Goal: Check status: Check status

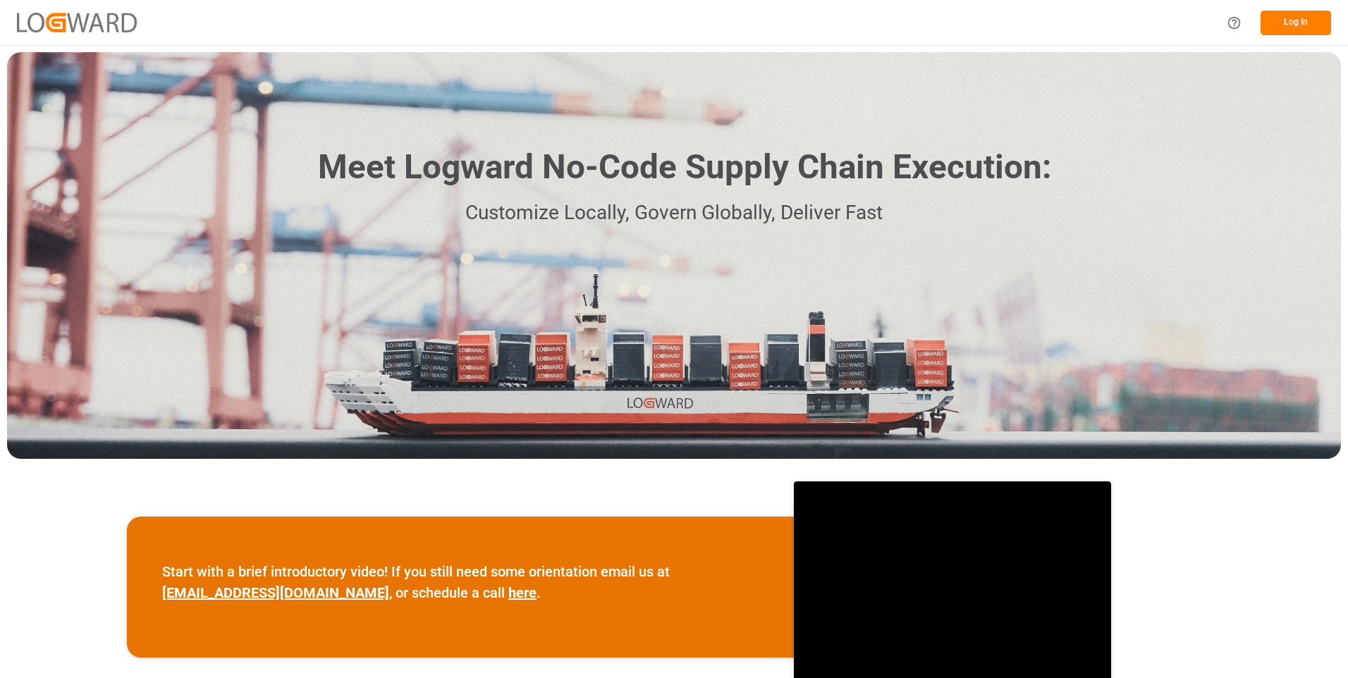
click at [1309, 22] on button "Log In" at bounding box center [1296, 23] width 71 height 25
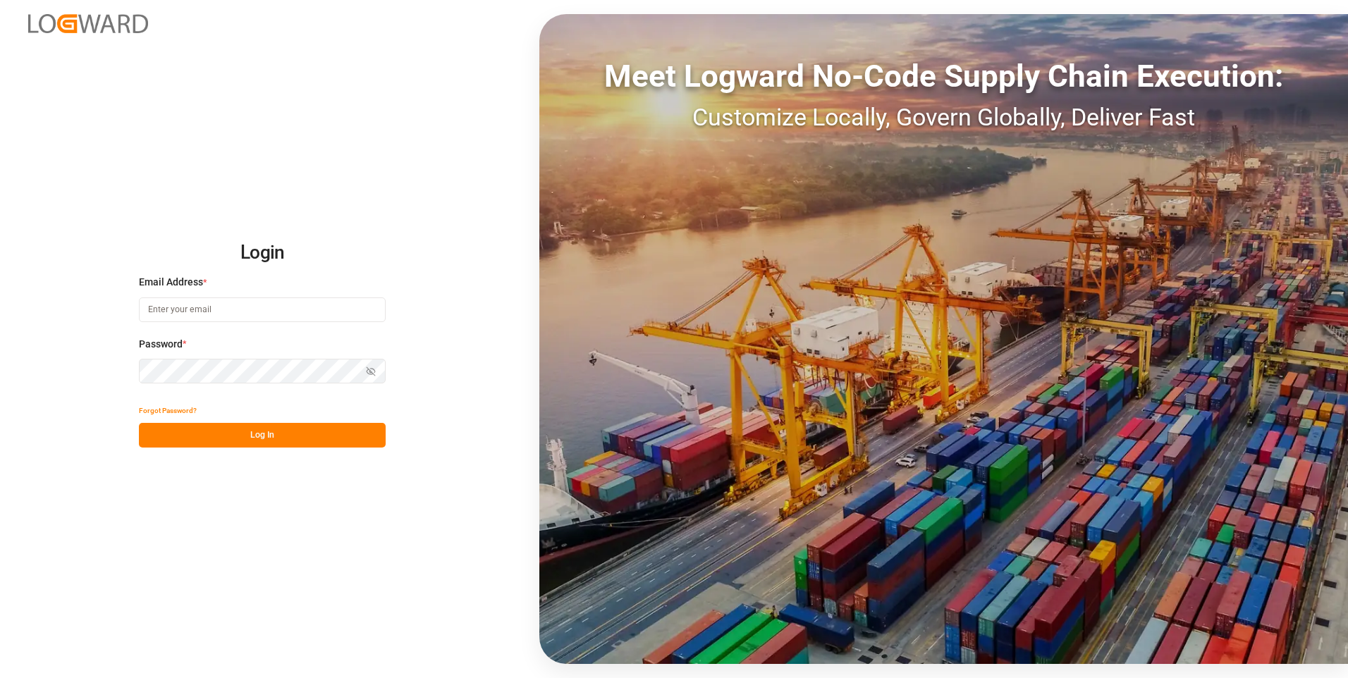
type input "julissa.then@leschaco.com"
click at [279, 446] on button "Log In" at bounding box center [262, 435] width 247 height 25
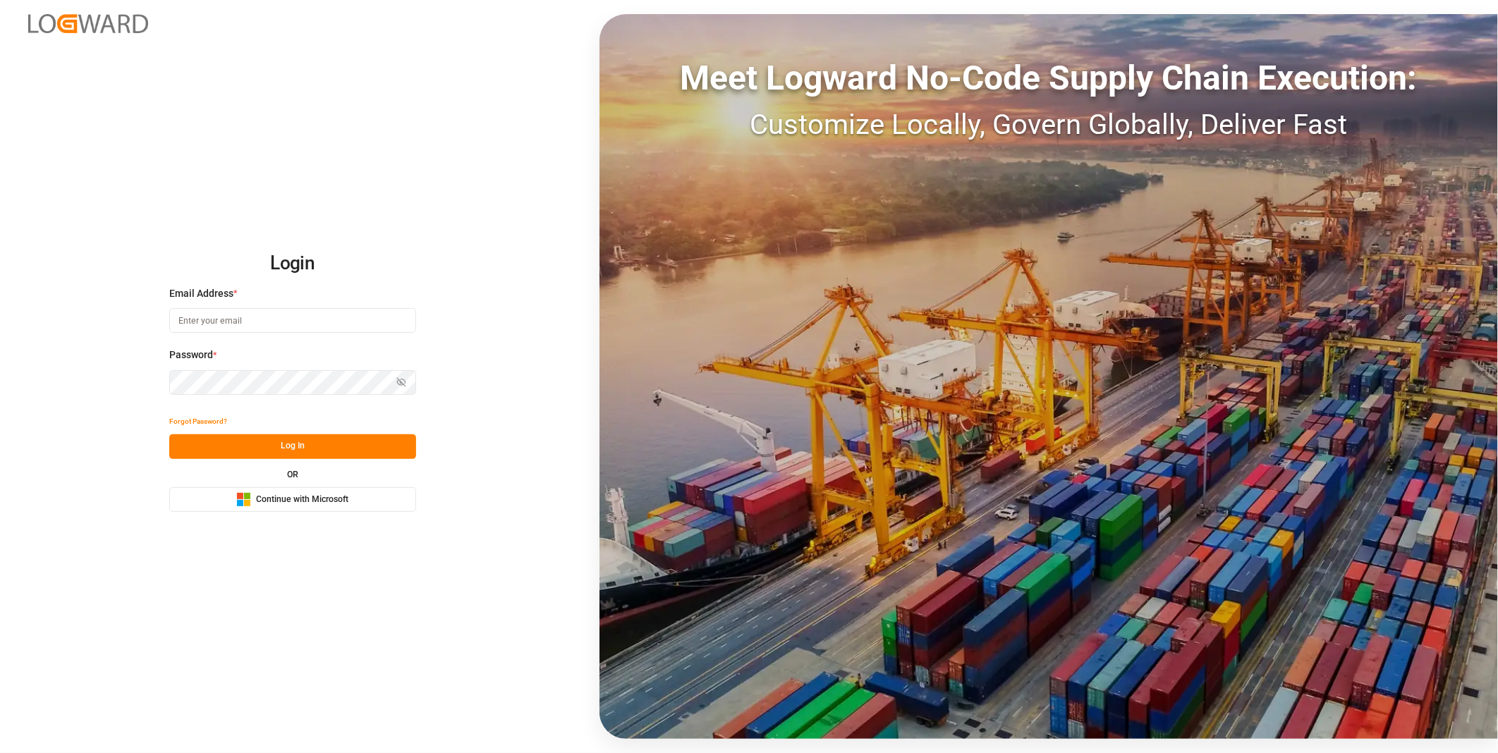
type input "julissa.then@leschaco.com"
click at [298, 446] on button "Log In" at bounding box center [292, 446] width 247 height 25
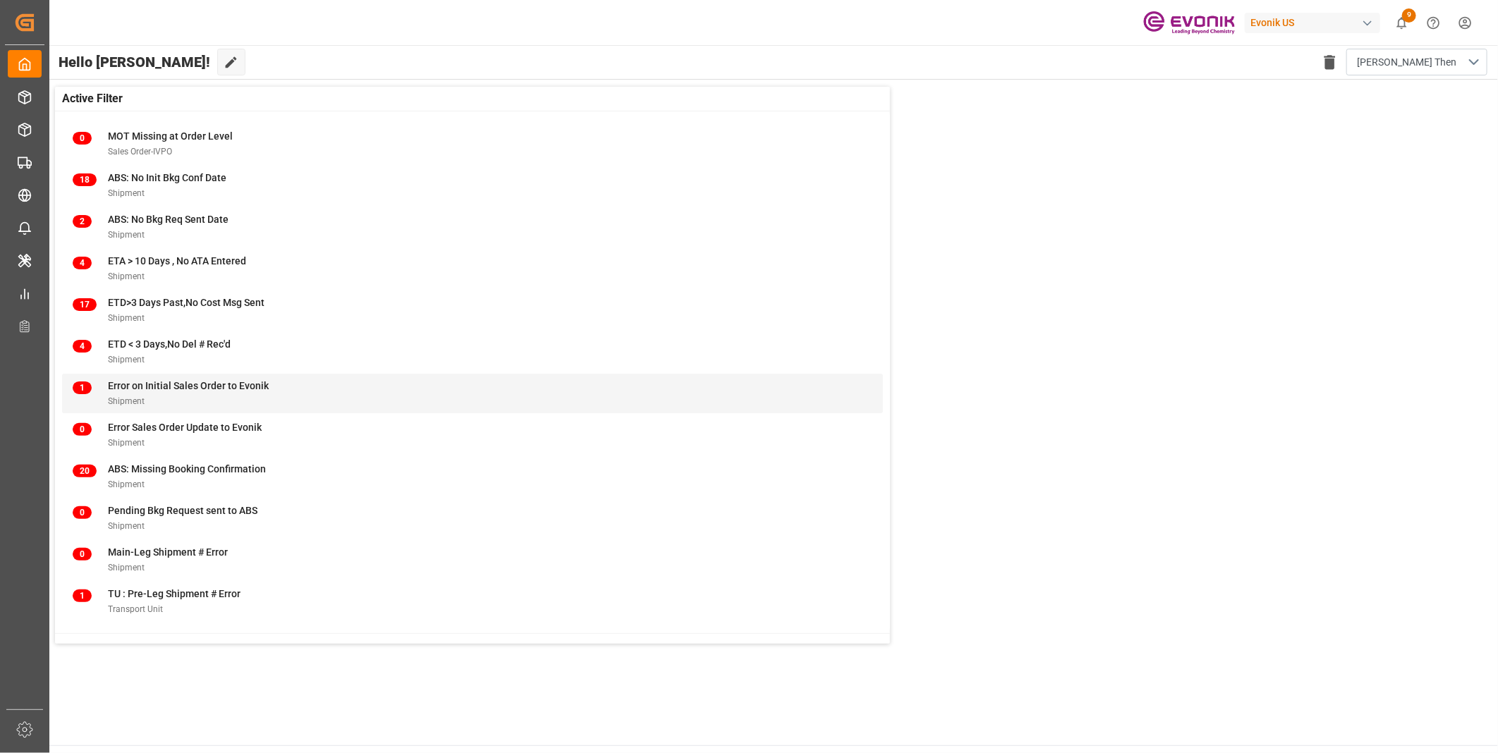
click at [167, 377] on div "1 Error on Initial Sales Order to Evonik Shipment" at bounding box center [472, 393] width 821 height 39
click at [166, 381] on span "Error on Initial Sales Order to Evonik" at bounding box center [188, 385] width 161 height 11
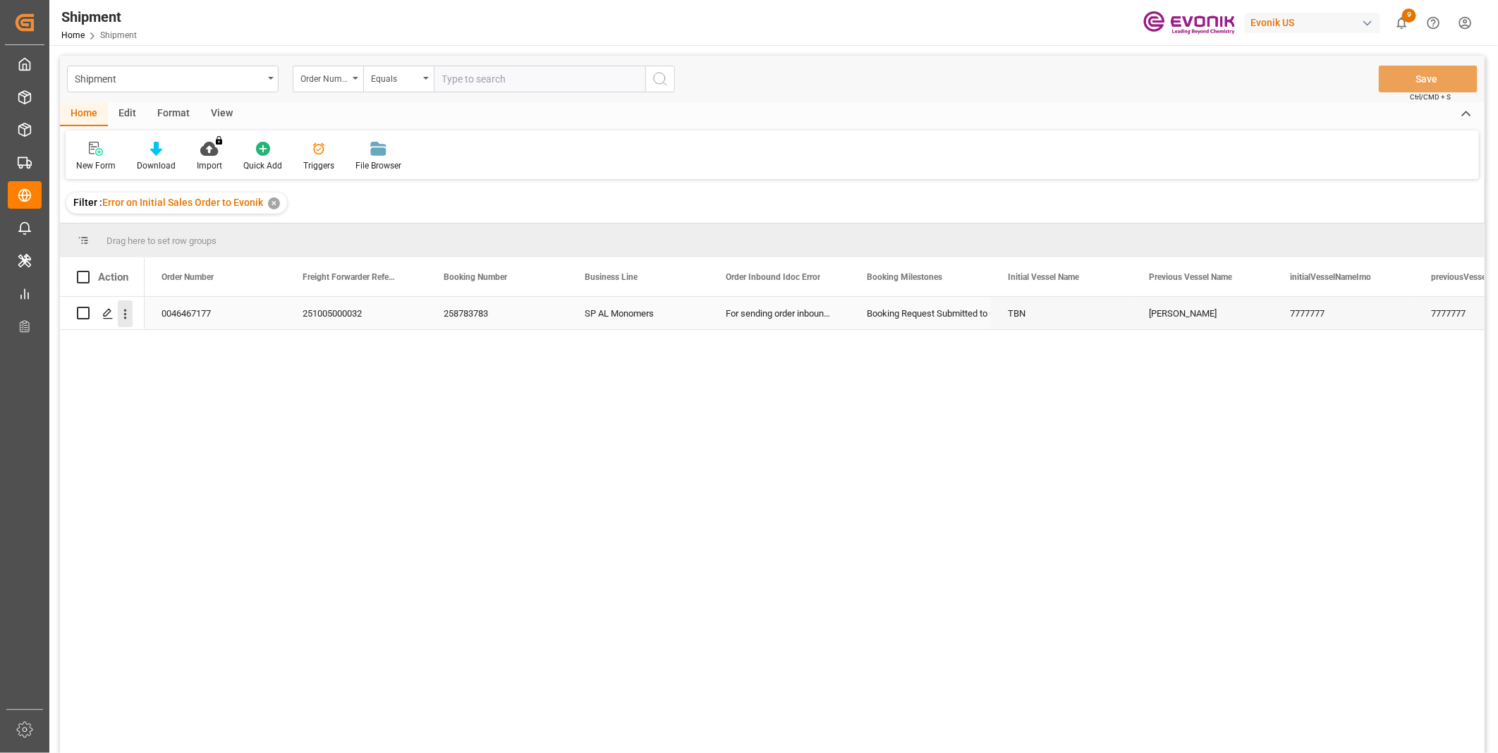
click at [124, 314] on icon "open menu" at bounding box center [125, 314] width 3 height 10
click at [214, 334] on div "Open in new tab" at bounding box center [205, 344] width 174 height 30
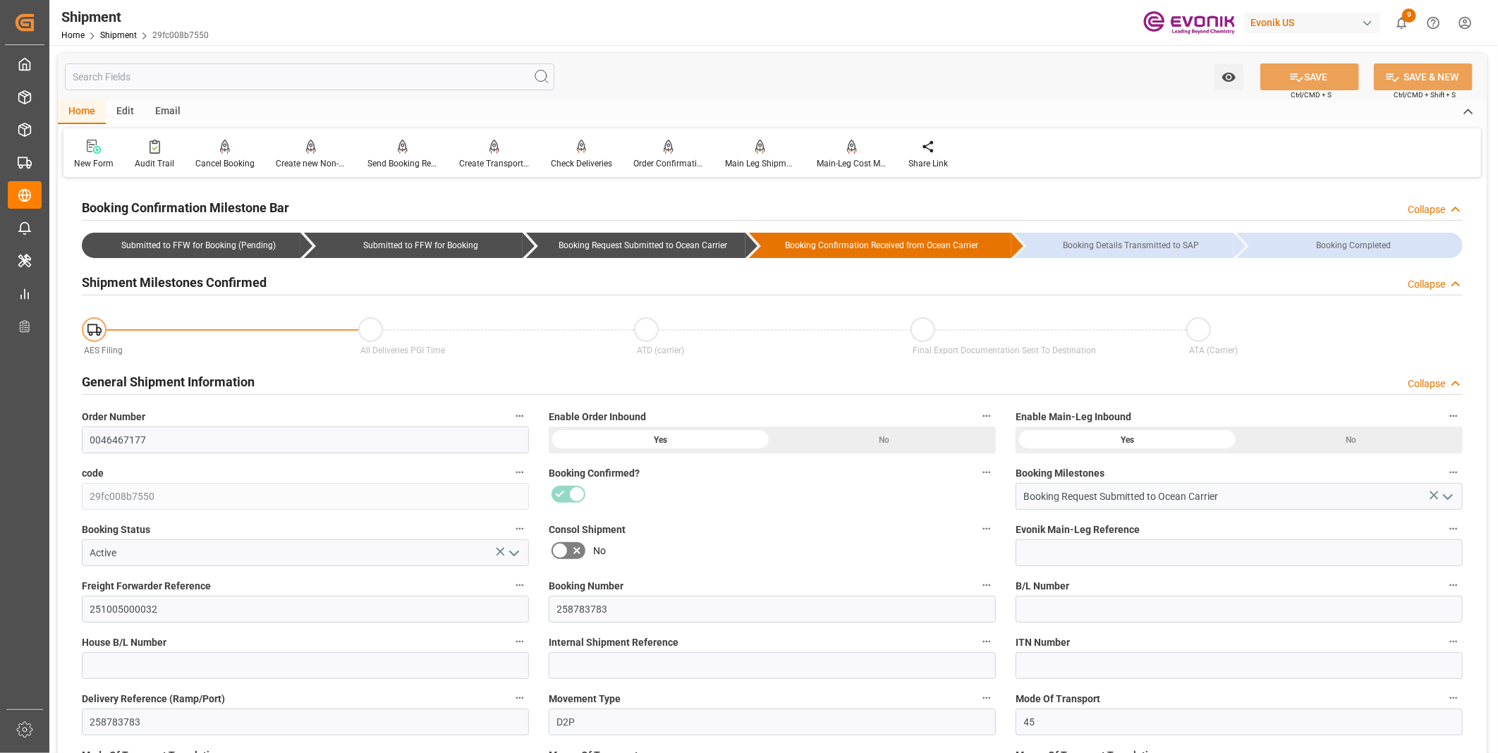
click at [770, 37] on div "Shipment Home Shipment 29fc008b7550 Evonik US 9 Notifications Only show unread …" at bounding box center [768, 22] width 1458 height 45
click at [654, 159] on div "Order Confirmation" at bounding box center [668, 163] width 71 height 13
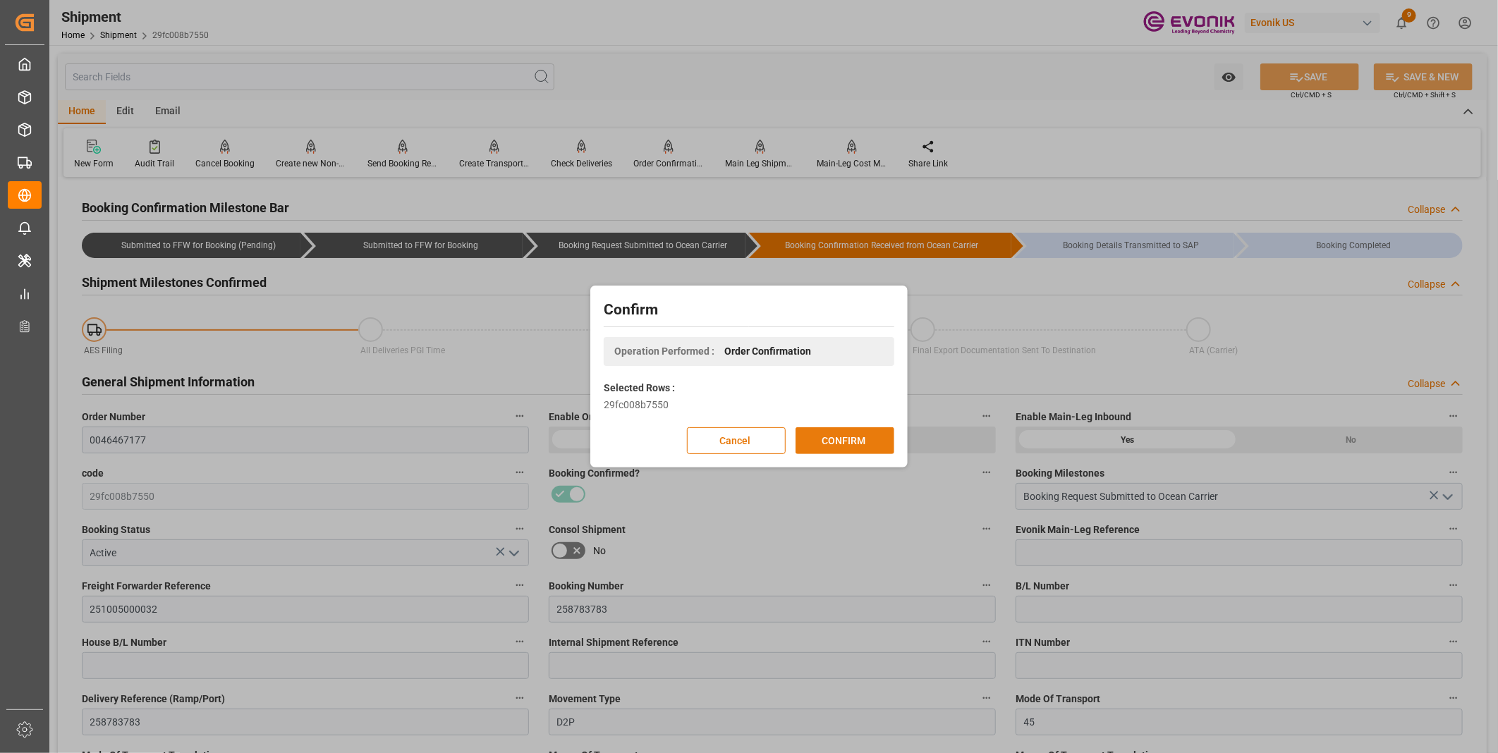
click at [829, 441] on button "CONFIRM" at bounding box center [844, 440] width 99 height 27
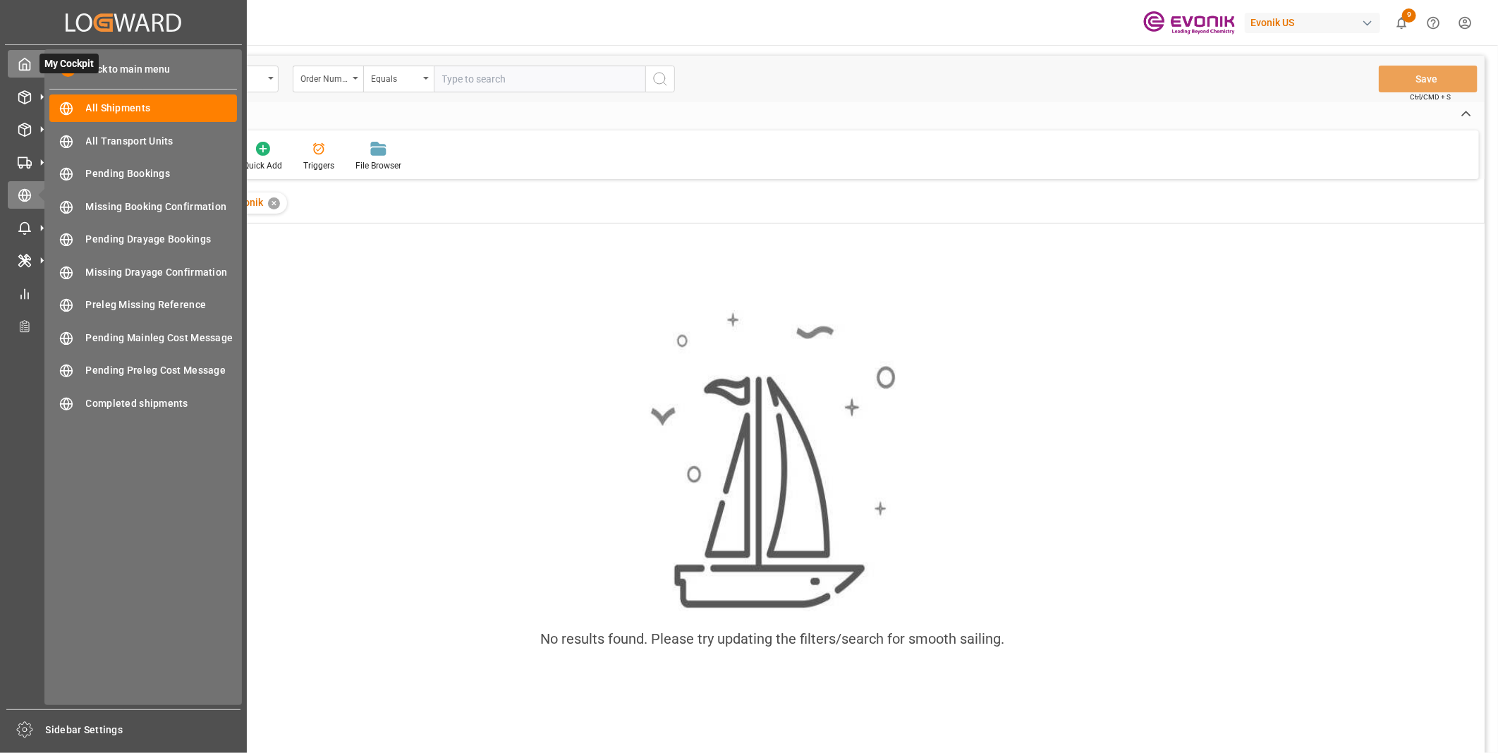
click at [16, 68] on div at bounding box center [20, 63] width 24 height 15
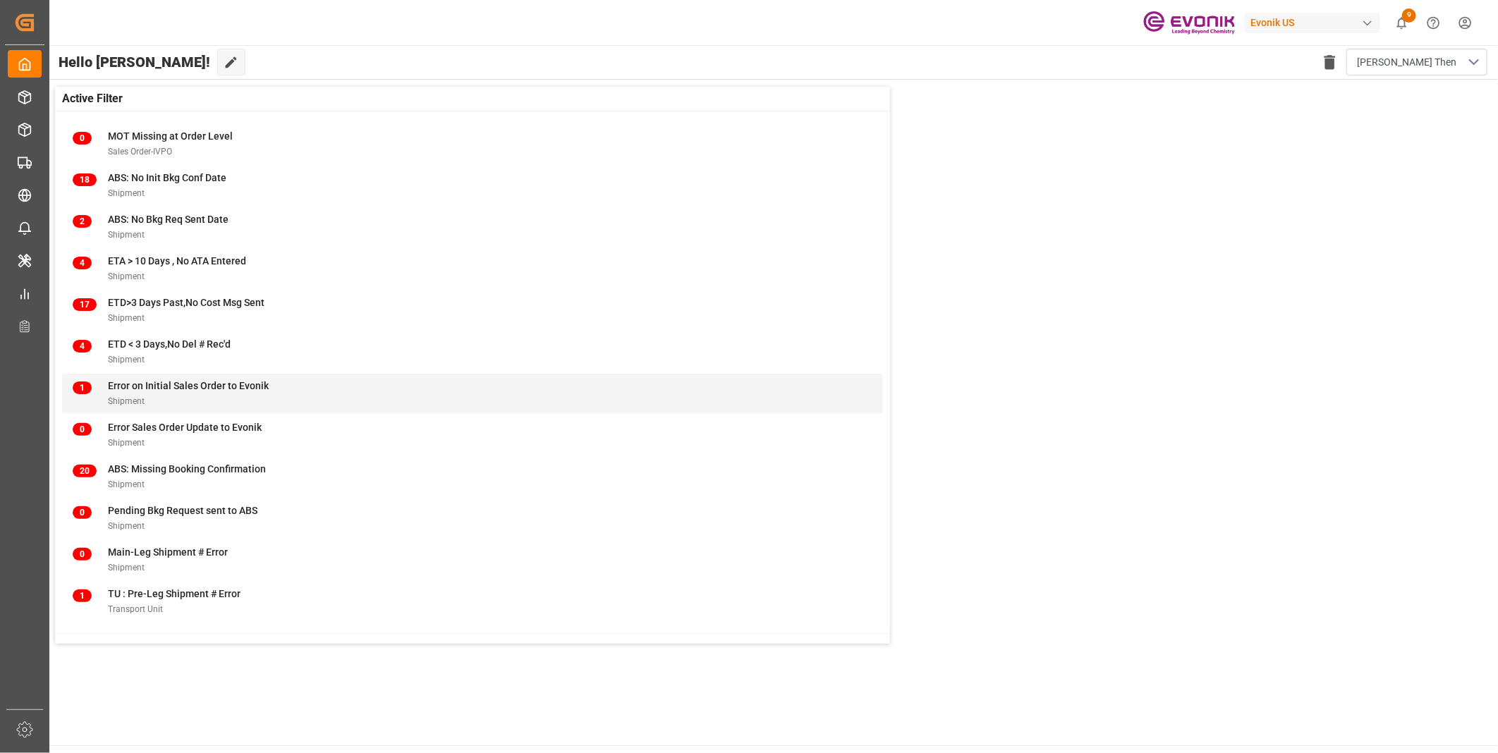
click at [527, 401] on div "1 Error on Initial Sales Order to Evonik Shipment" at bounding box center [473, 394] width 800 height 30
click at [191, 389] on span "Error on Initial Sales Order to Evonik" at bounding box center [188, 385] width 161 height 11
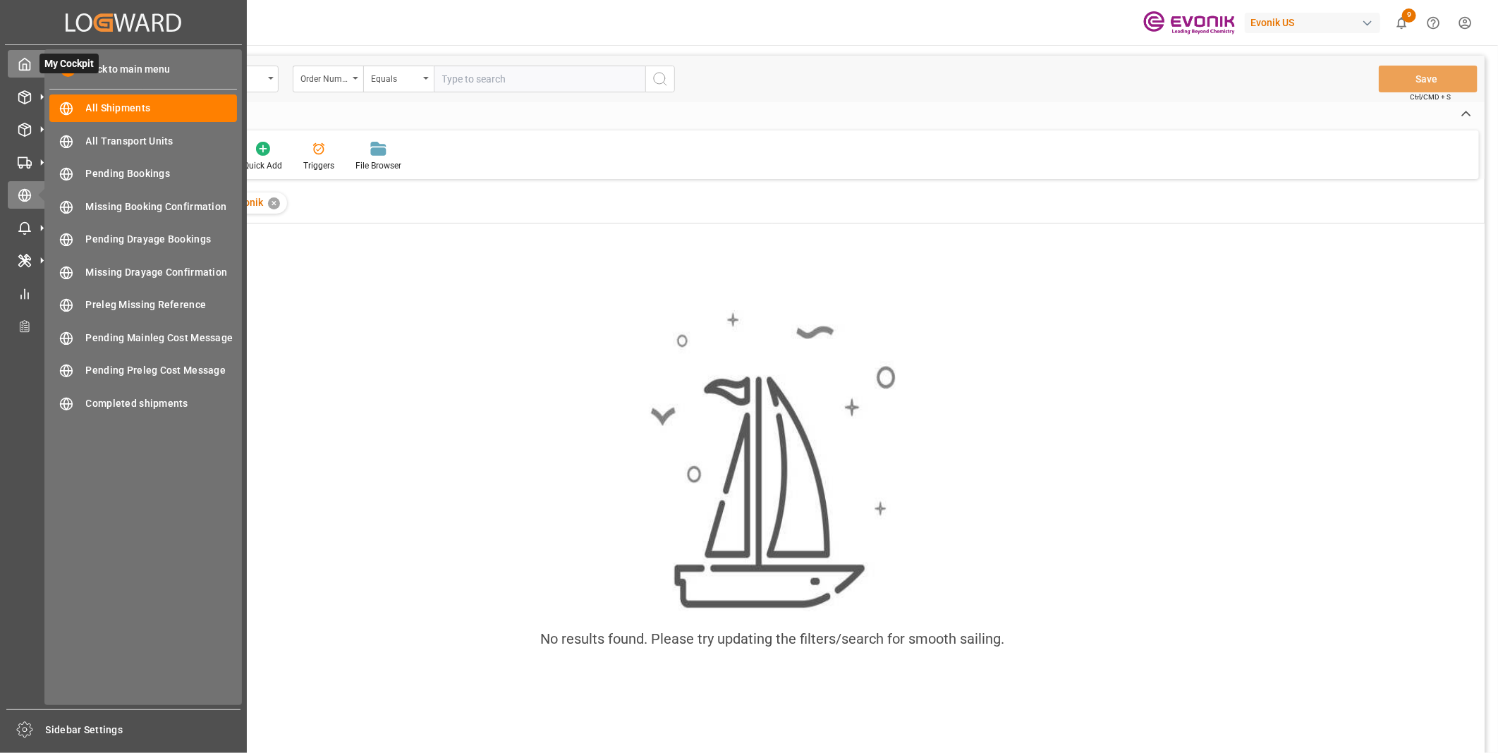
click at [14, 65] on div at bounding box center [20, 63] width 24 height 15
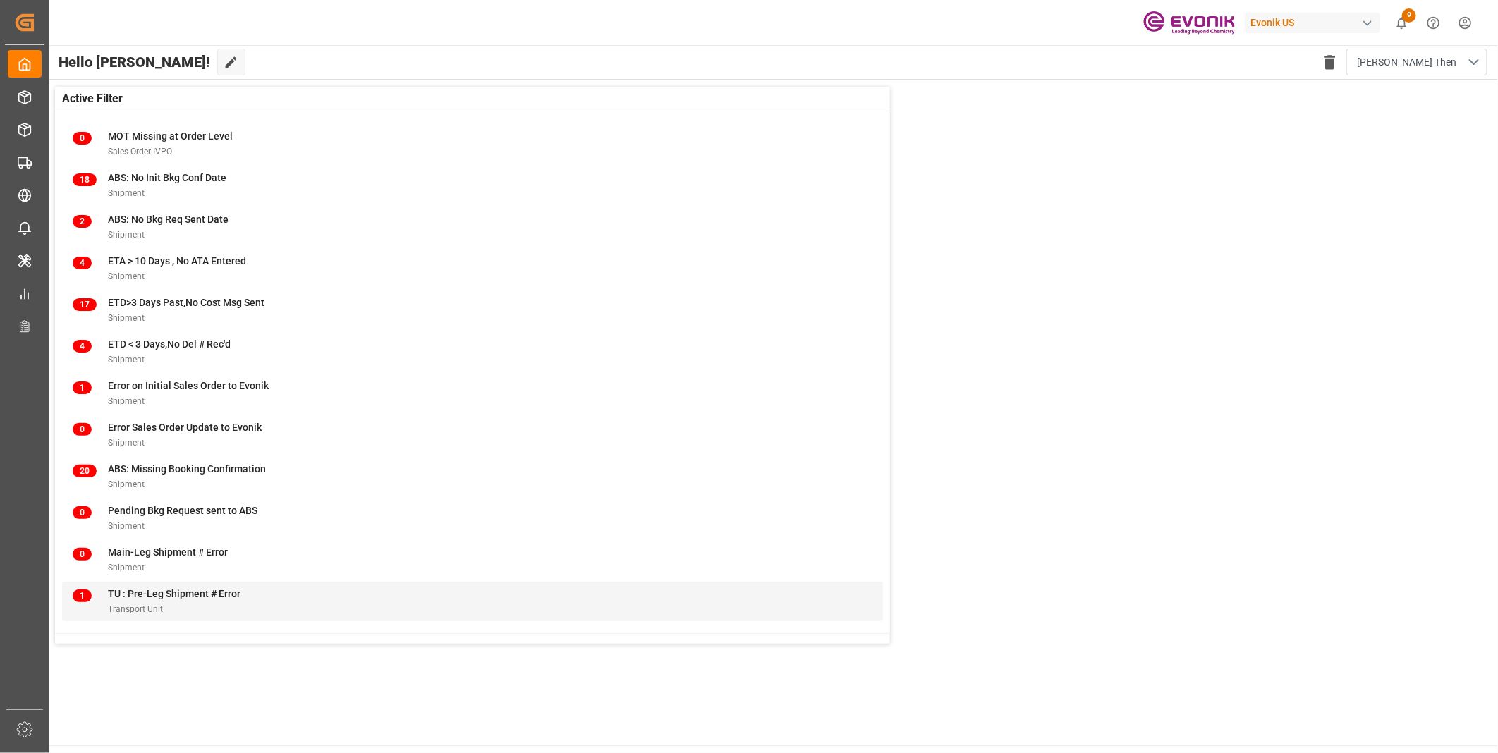
click at [188, 588] on span "TU : Pre-Leg Shipment # Error" at bounding box center [174, 593] width 133 height 11
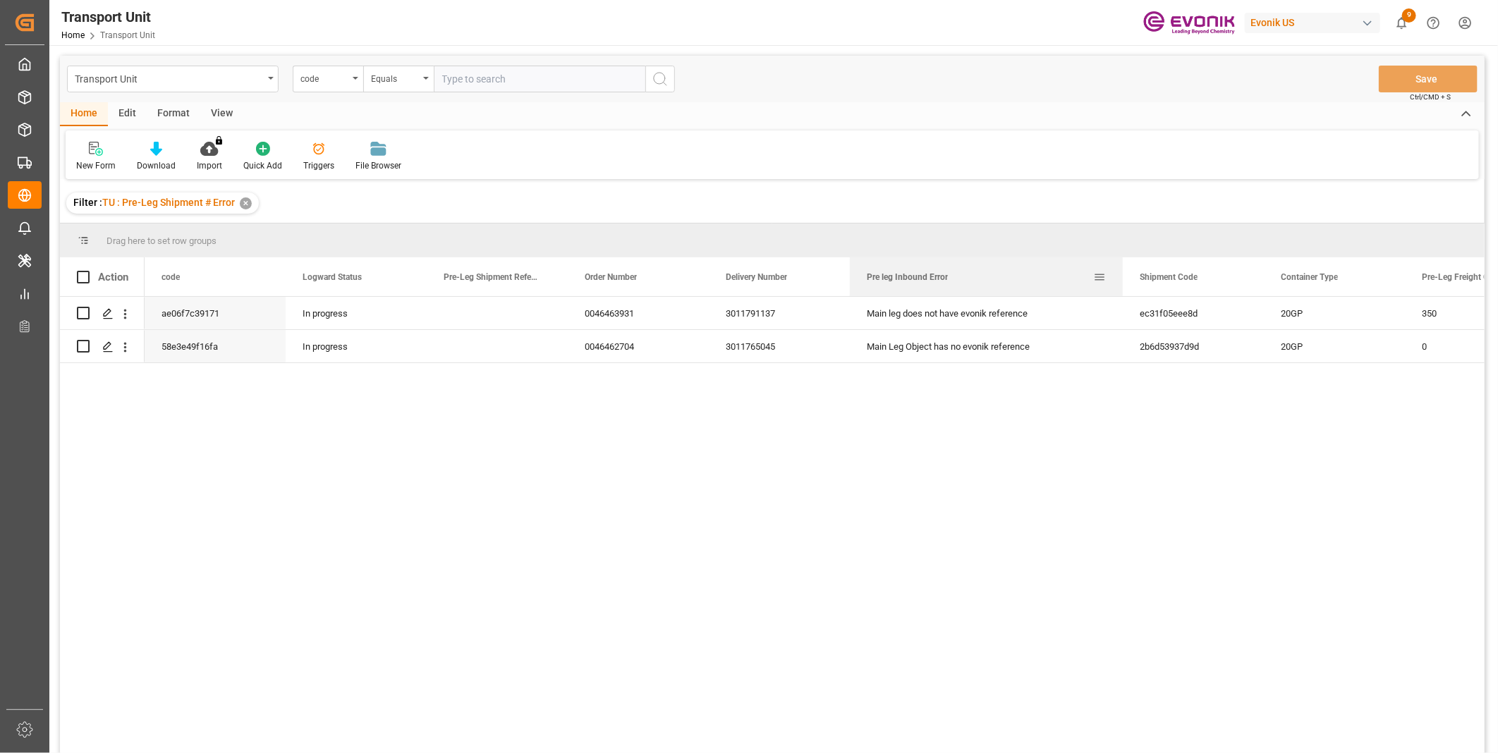
drag, startPoint x: 990, startPoint y: 274, endPoint x: 1122, endPoint y: 283, distance: 132.2
click at [1122, 283] on div at bounding box center [1123, 276] width 6 height 39
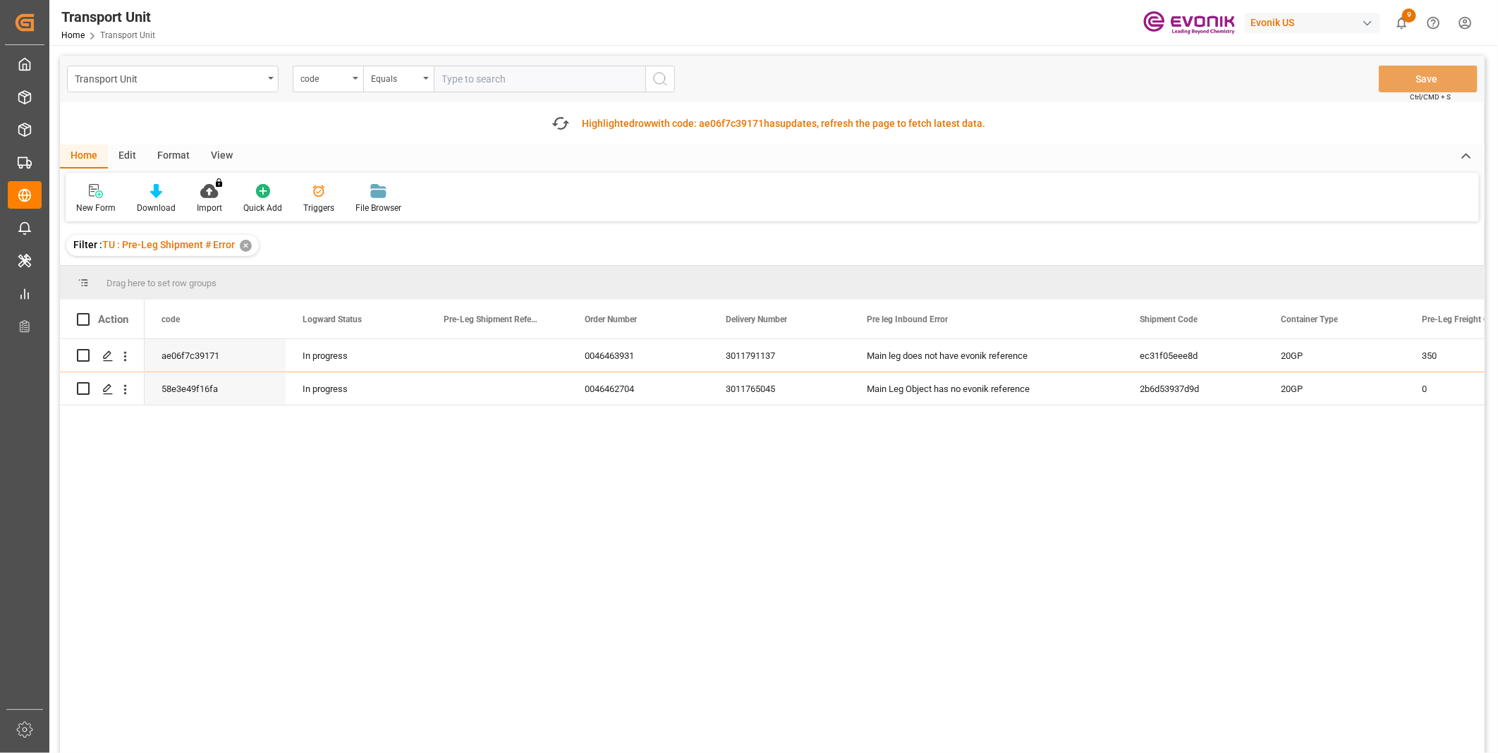
drag, startPoint x: 170, startPoint y: 458, endPoint x: 169, endPoint y: 450, distance: 8.5
click at [170, 458] on div "ae06f7c39171 In progress 0046463931 3011791137 Main leg does not have evonik re…" at bounding box center [815, 571] width 1340 height 465
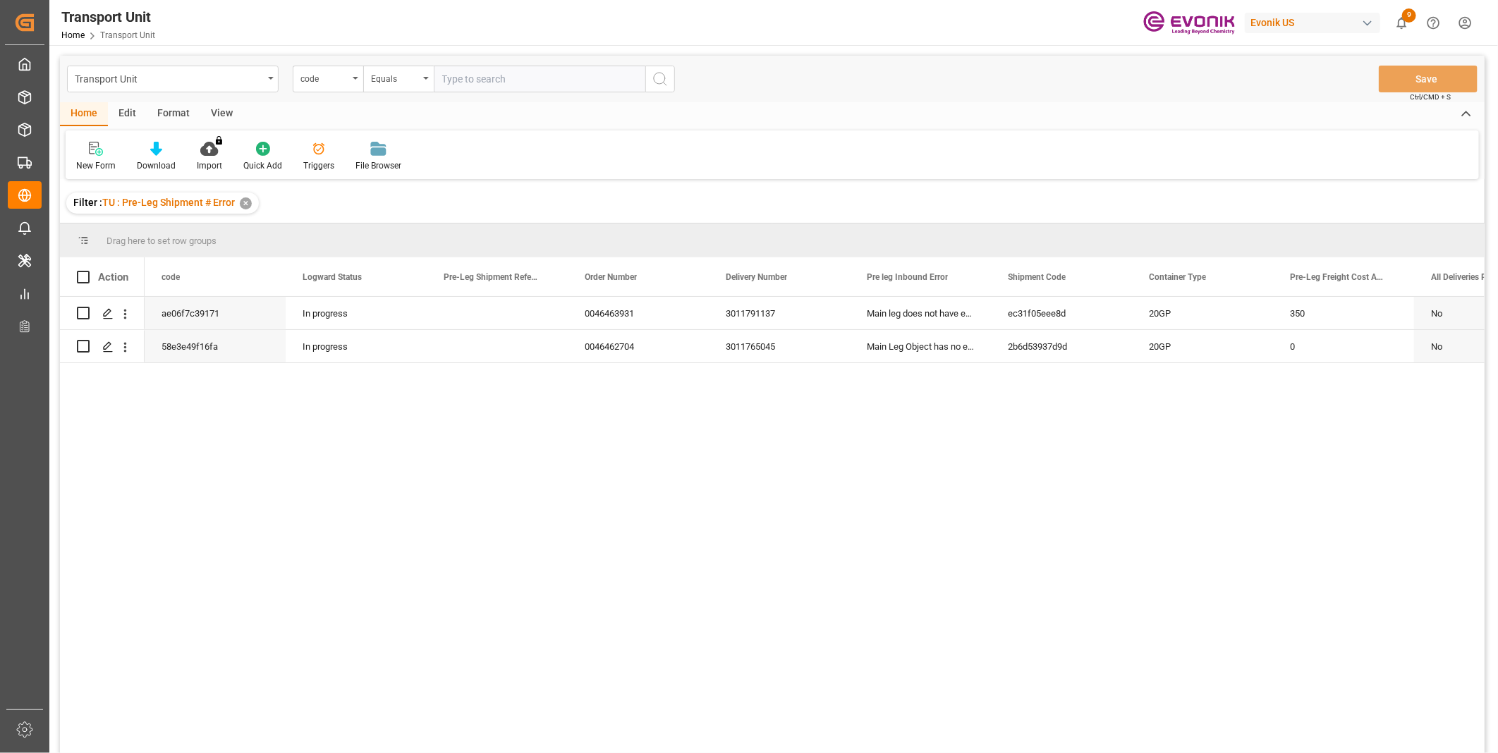
click at [196, 469] on div "ae06f7c39171 In progress 0046463931 3011791137 Main leg does not have evonik re…" at bounding box center [815, 529] width 1340 height 465
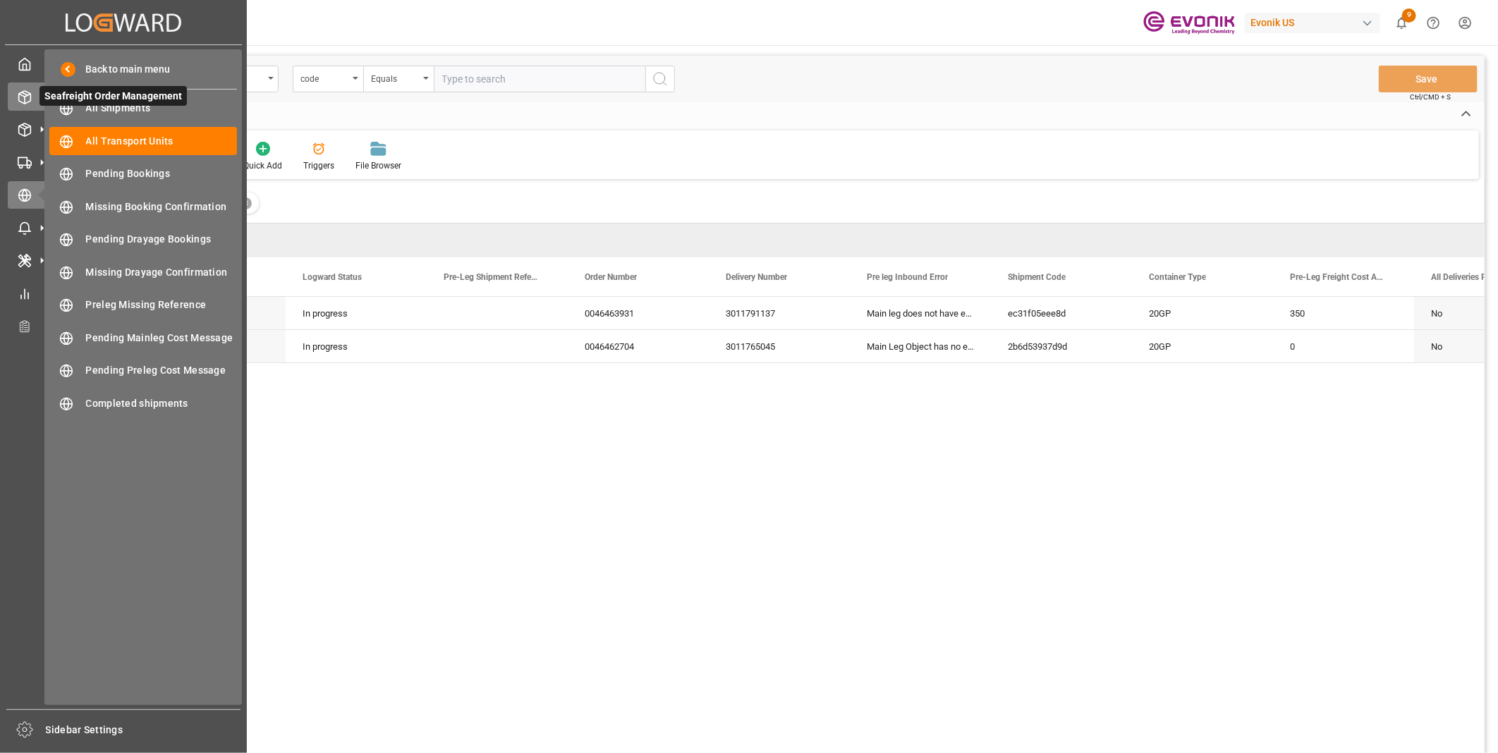
click at [22, 97] on icon at bounding box center [25, 97] width 14 height 14
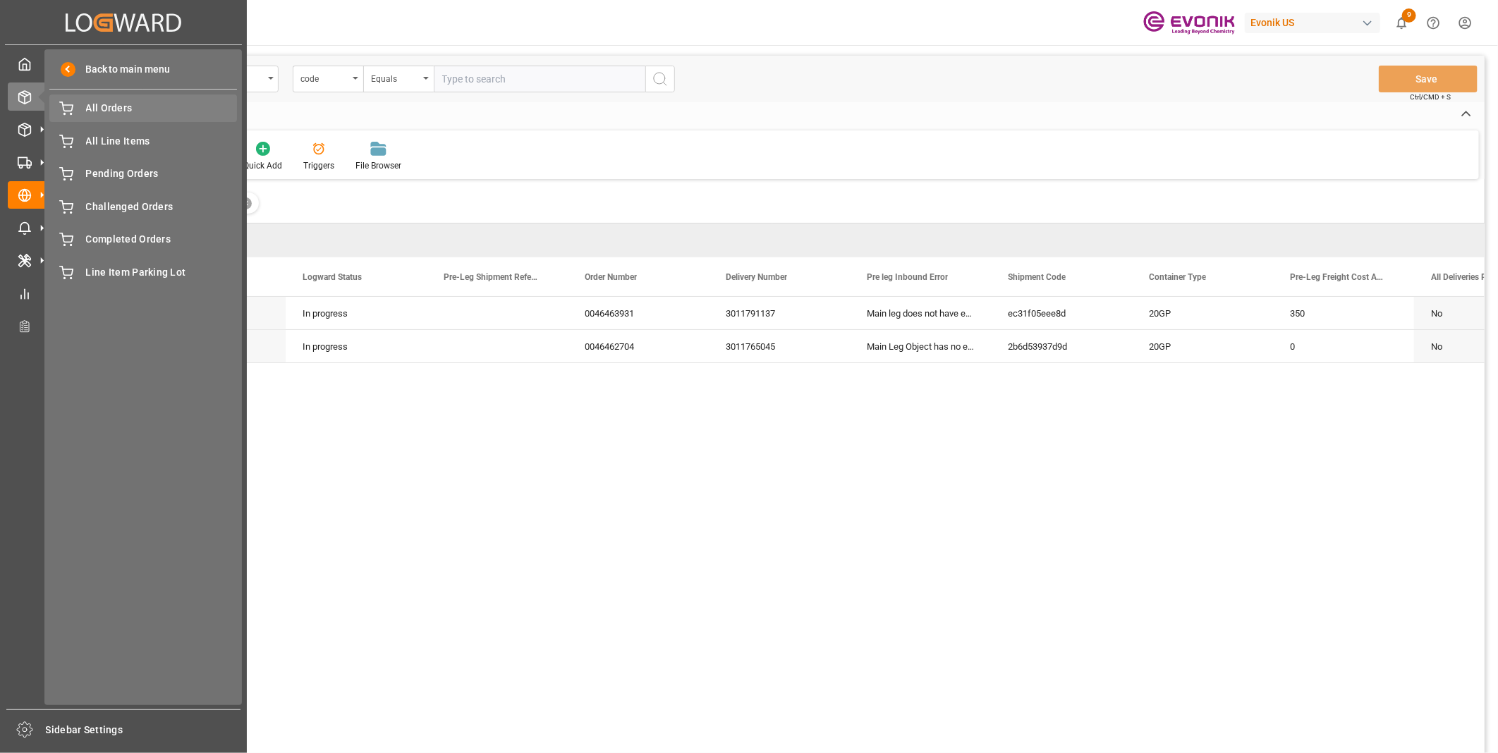
click at [103, 109] on span "All Orders" at bounding box center [162, 108] width 152 height 15
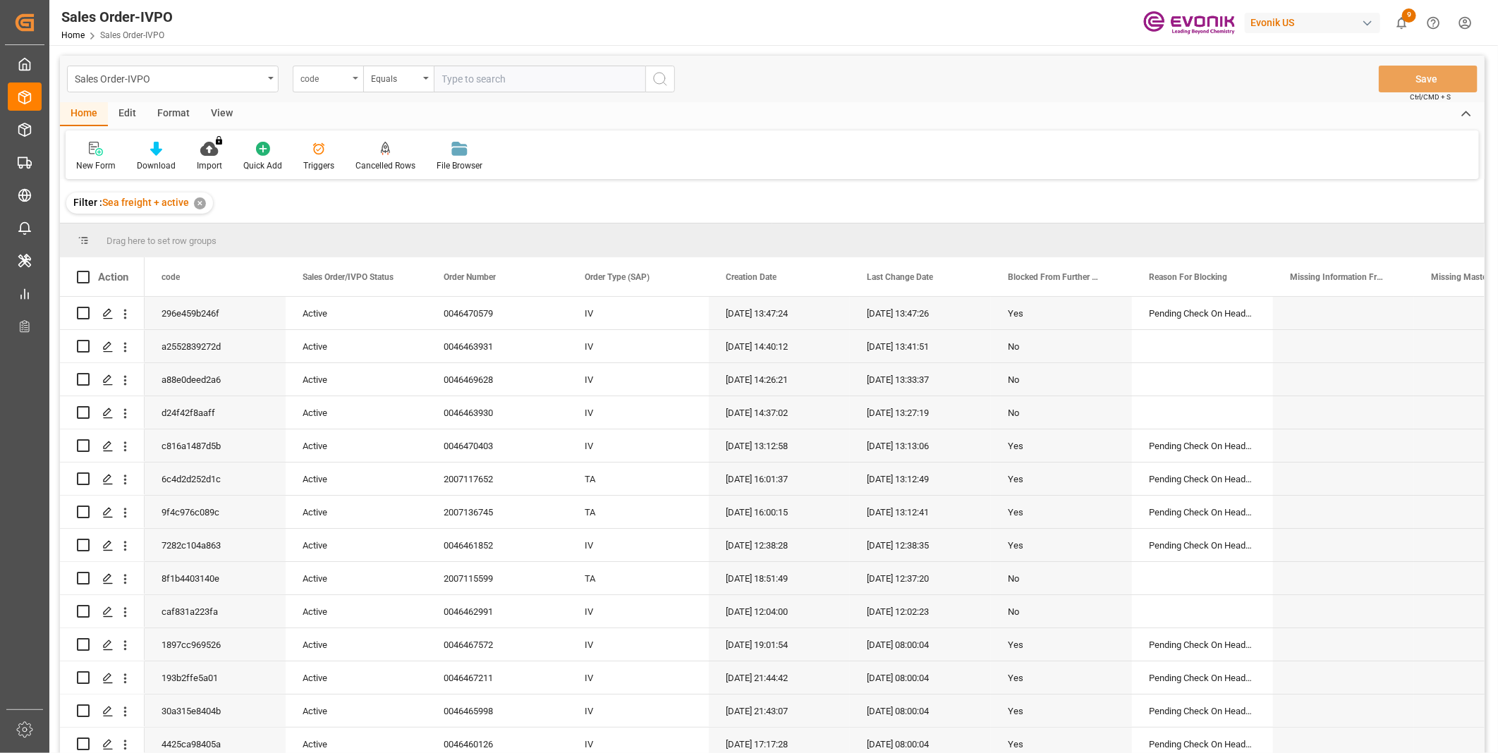
click at [331, 83] on div "code" at bounding box center [324, 77] width 48 height 16
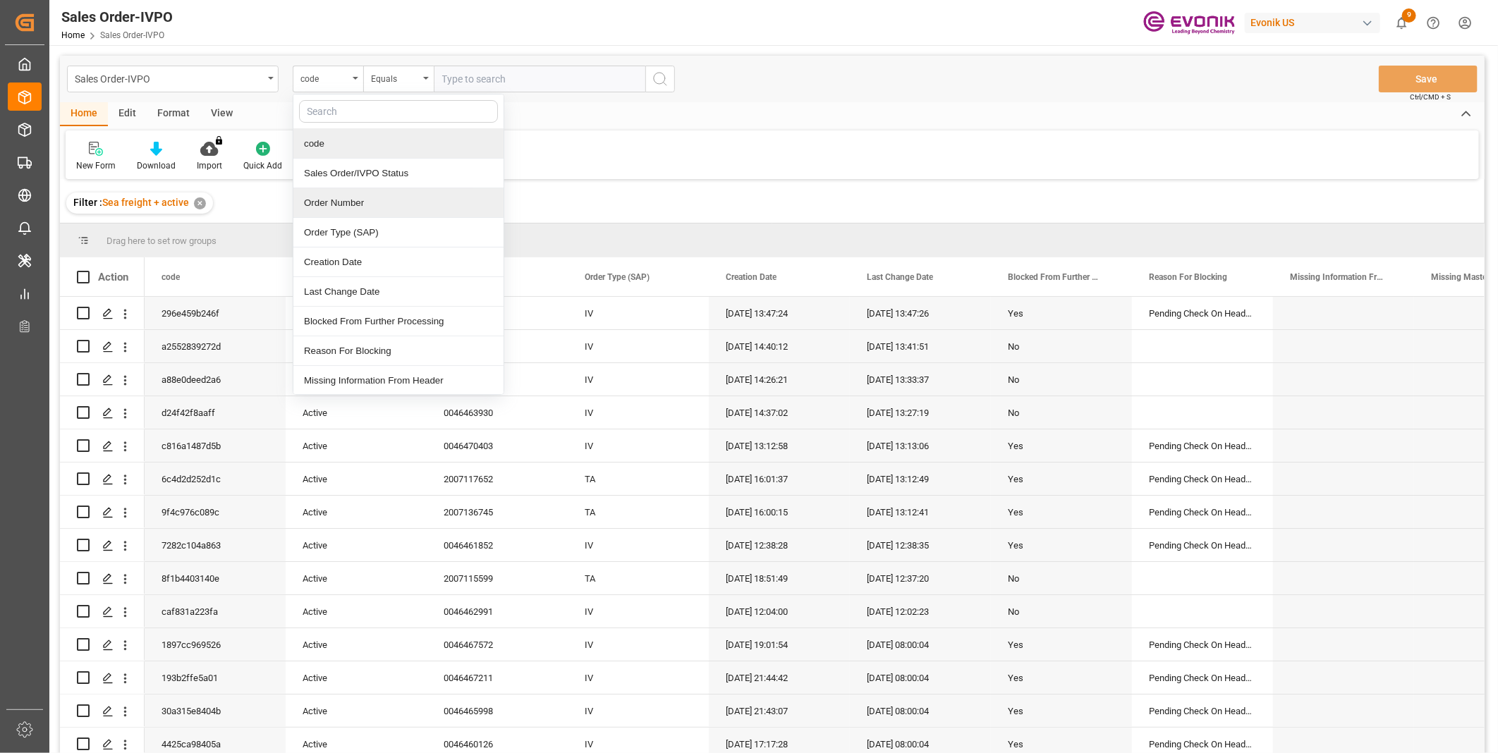
click at [335, 203] on div "Order Number" at bounding box center [398, 203] width 210 height 30
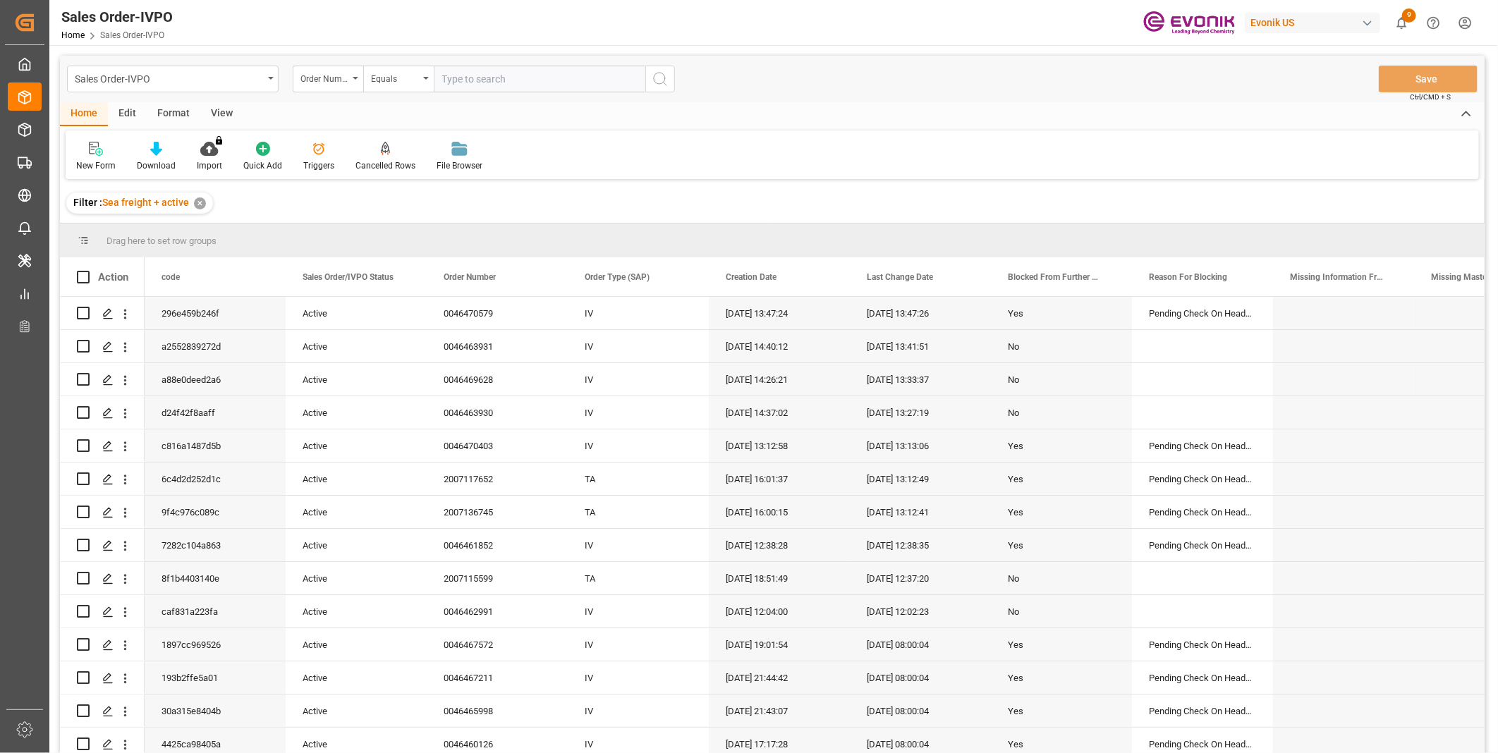
click at [494, 83] on input "text" at bounding box center [540, 79] width 212 height 27
paste input "0046458896"
type input "0046458896"
click at [663, 83] on circle "search button" at bounding box center [659, 78] width 11 height 11
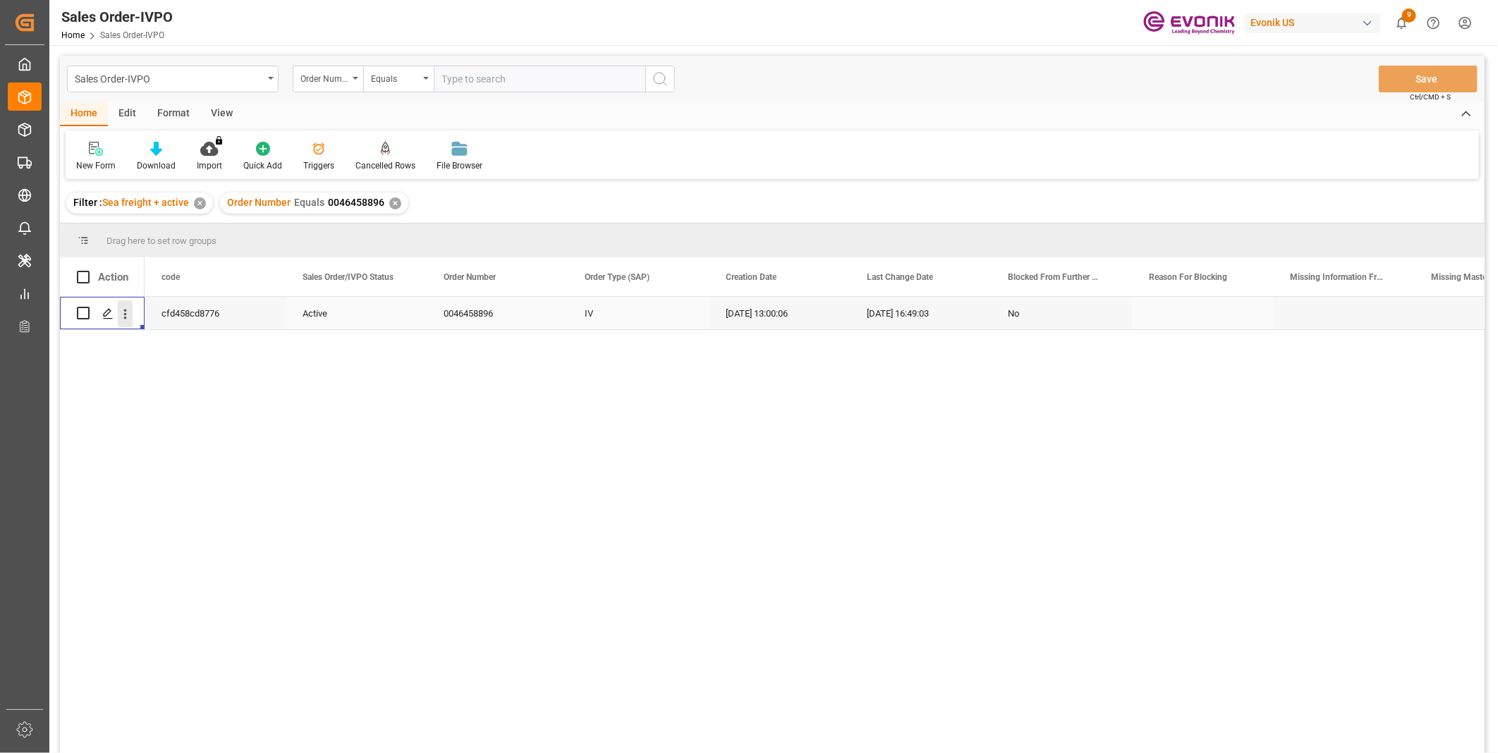
click at [126, 310] on icon "open menu" at bounding box center [125, 314] width 3 height 10
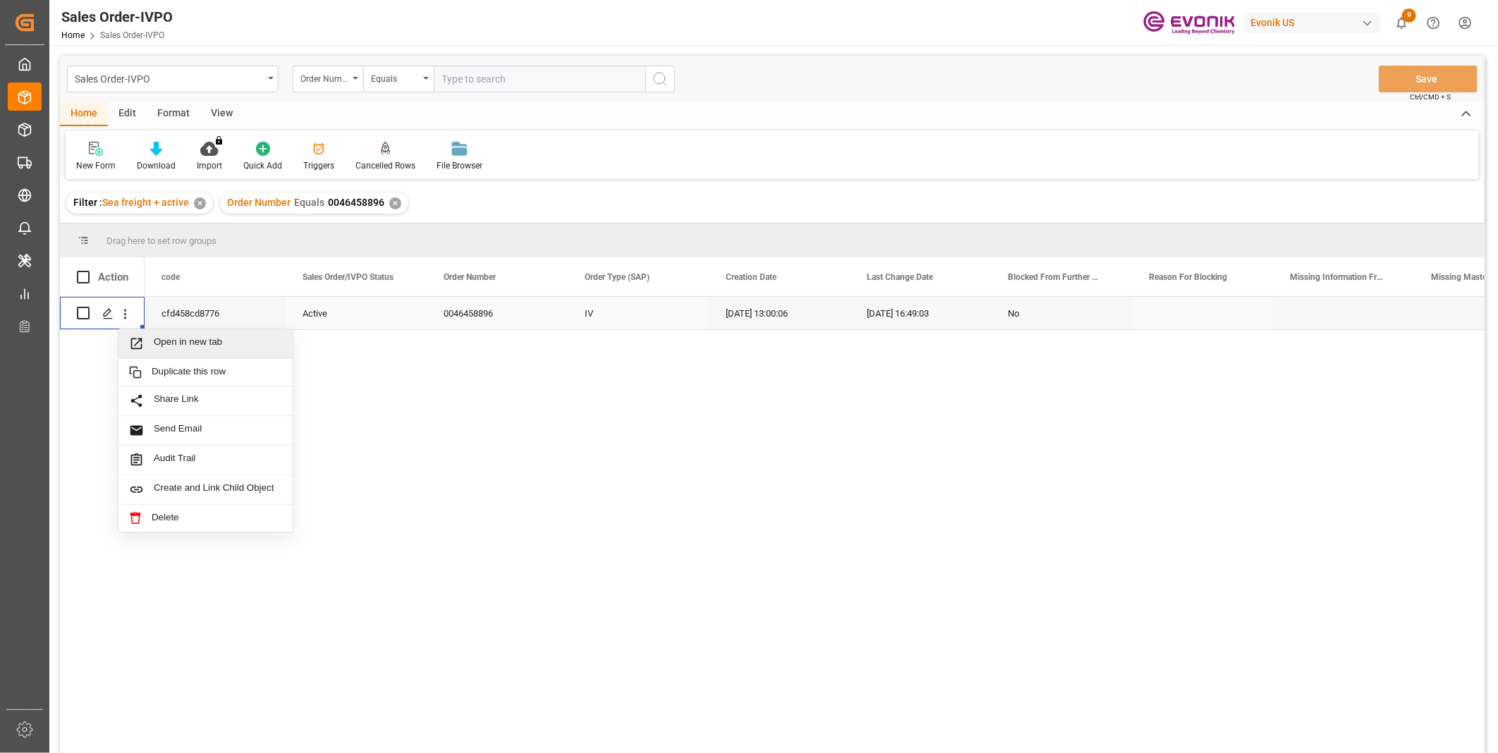
click at [185, 341] on span "Open in new tab" at bounding box center [218, 343] width 128 height 15
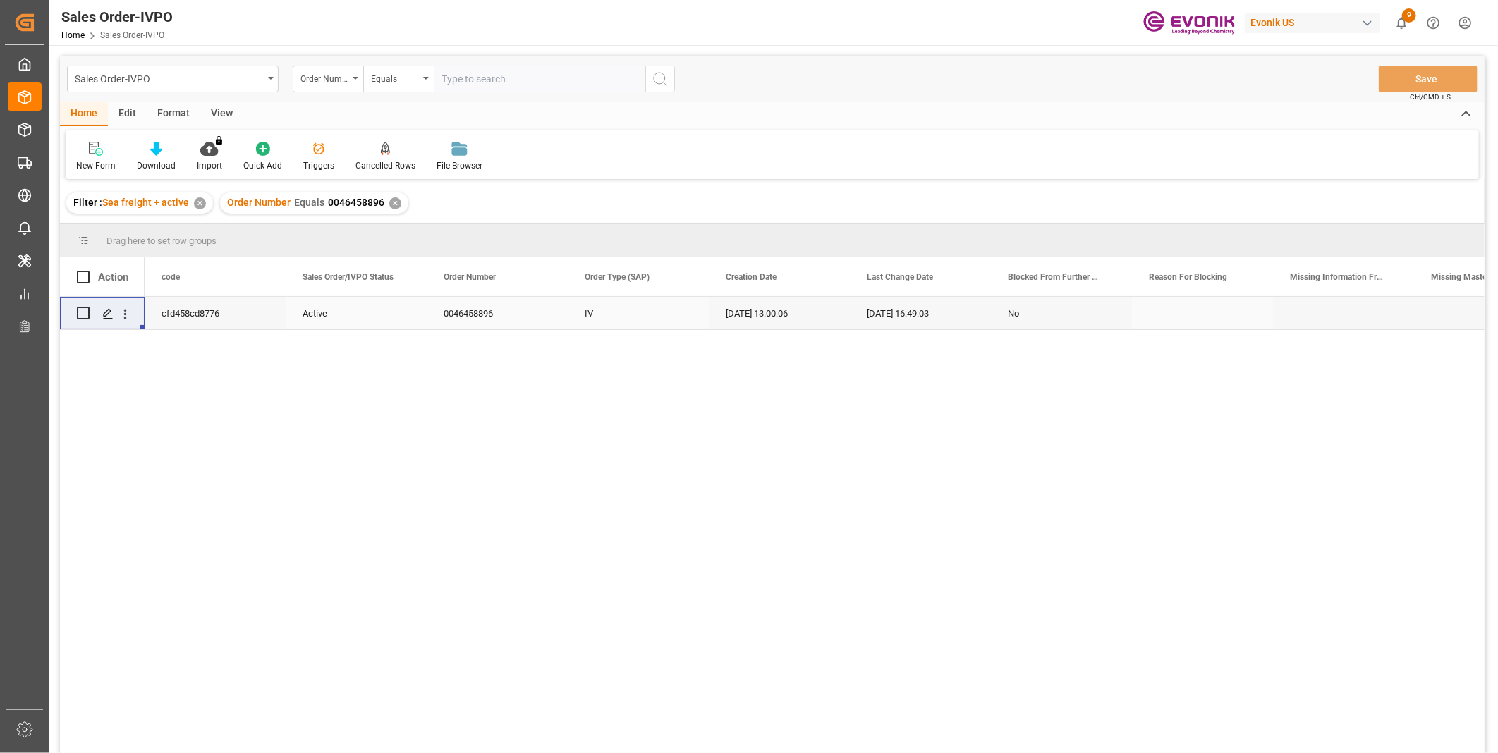
click at [504, 78] on input "text" at bounding box center [540, 79] width 212 height 27
paste input "0046437006"
type input "0046437006"
click at [660, 78] on icon "search button" at bounding box center [660, 79] width 17 height 17
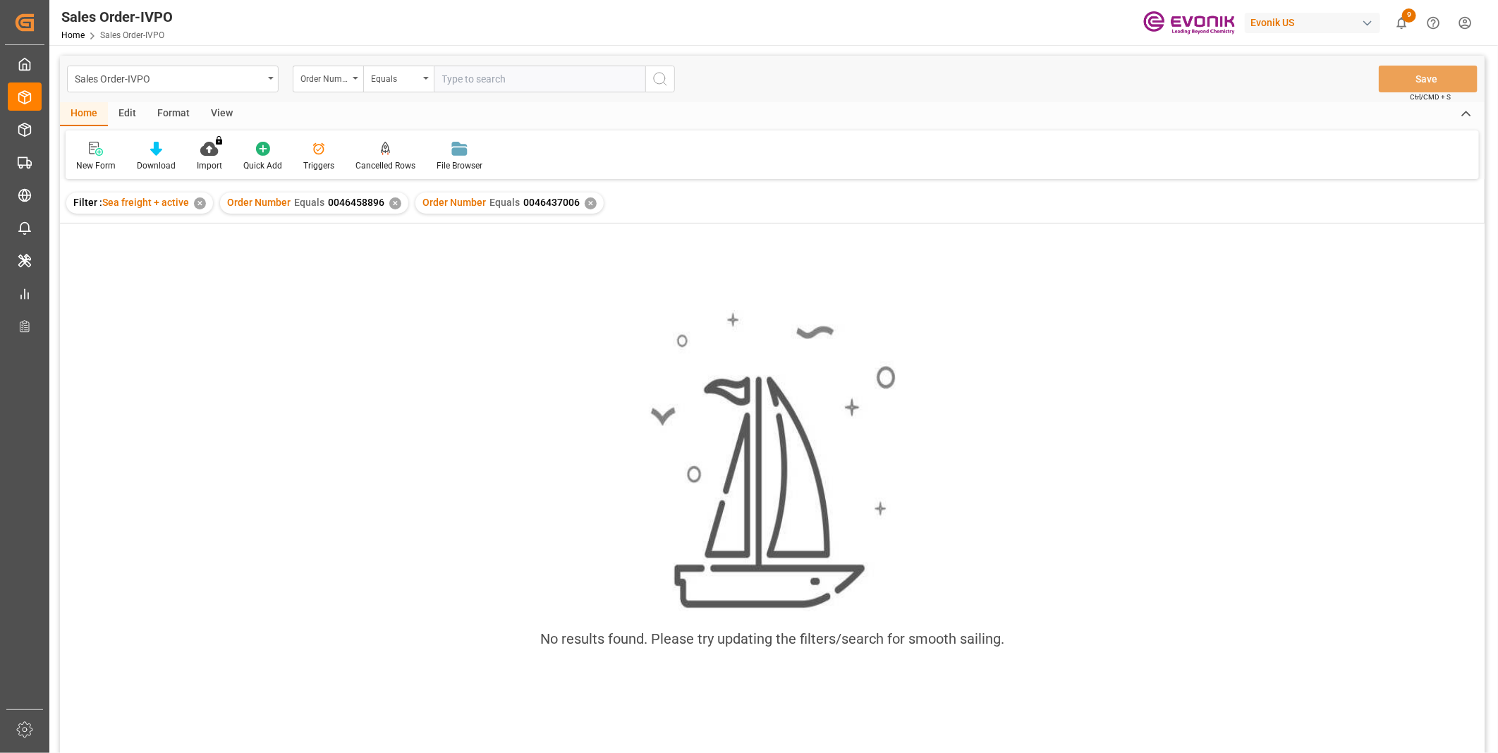
click at [393, 202] on div "✕" at bounding box center [395, 203] width 12 height 12
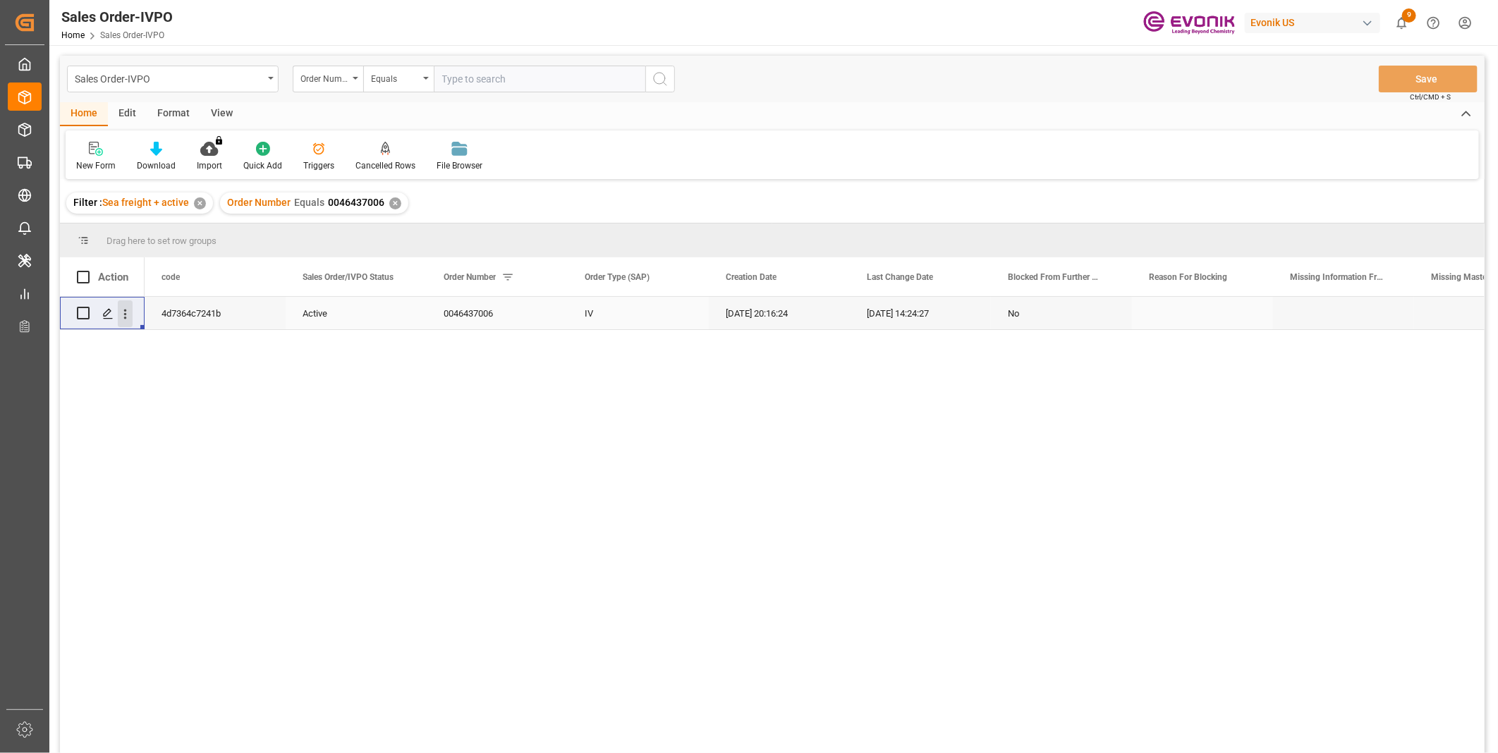
click at [128, 315] on icon "open menu" at bounding box center [125, 314] width 15 height 15
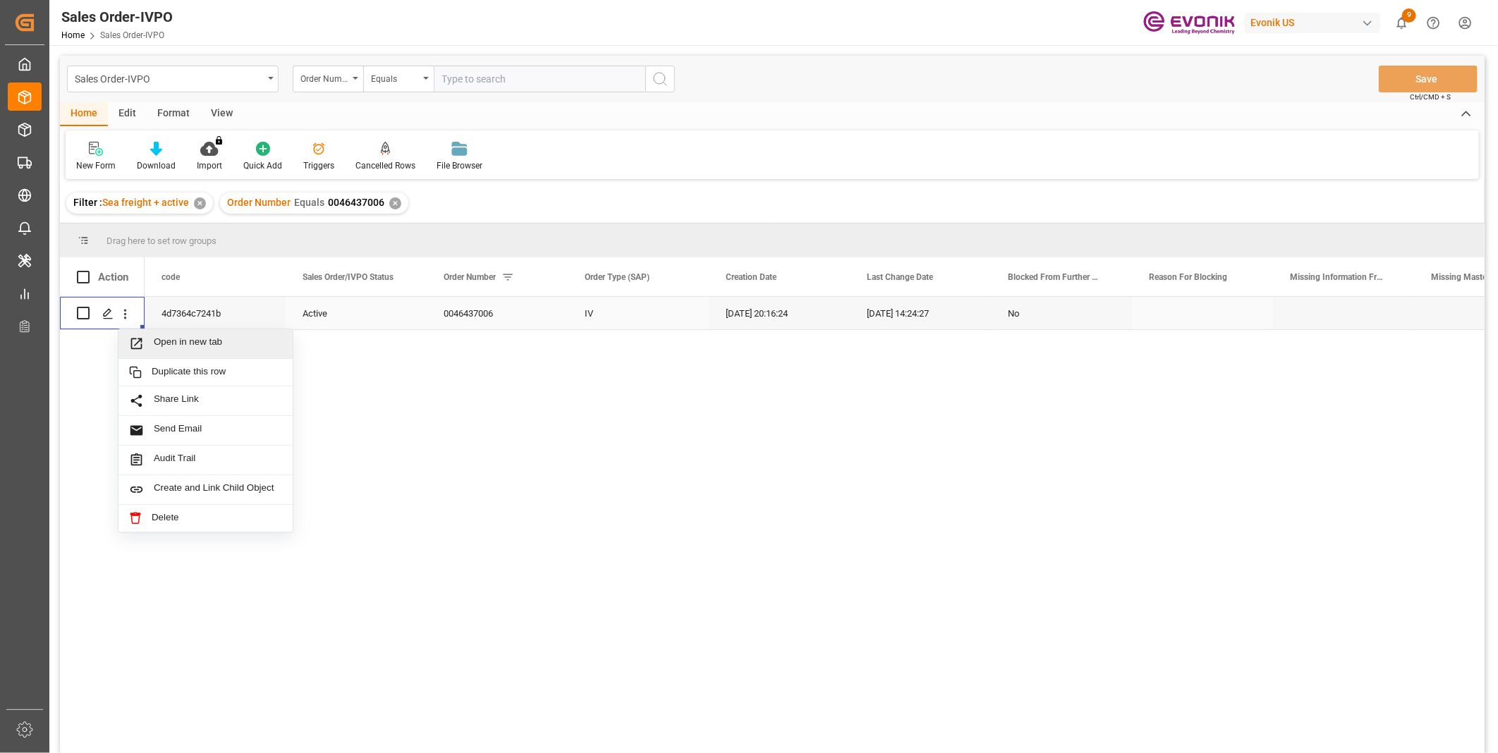
click at [191, 350] on span "Open in new tab" at bounding box center [218, 343] width 128 height 15
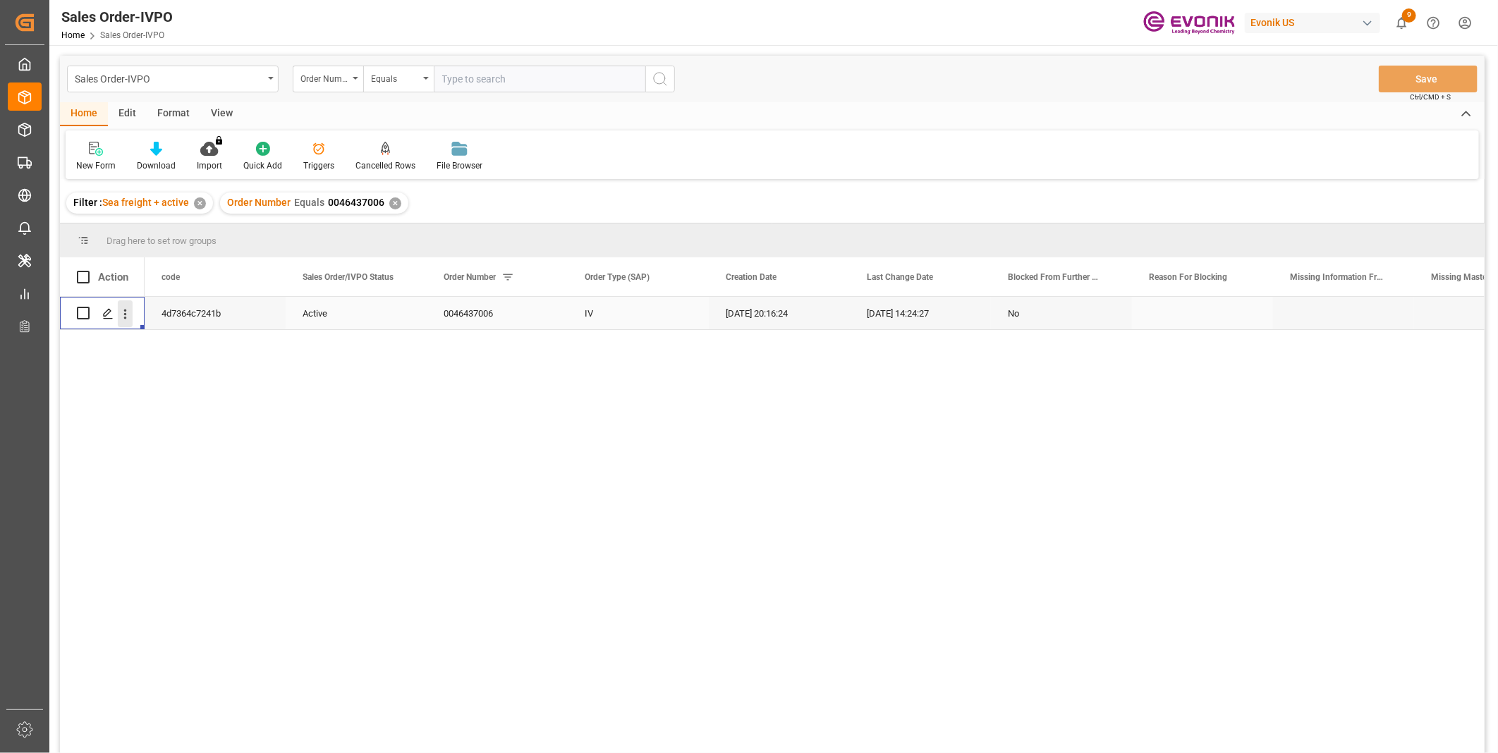
click at [129, 307] on icon "open menu" at bounding box center [125, 314] width 15 height 15
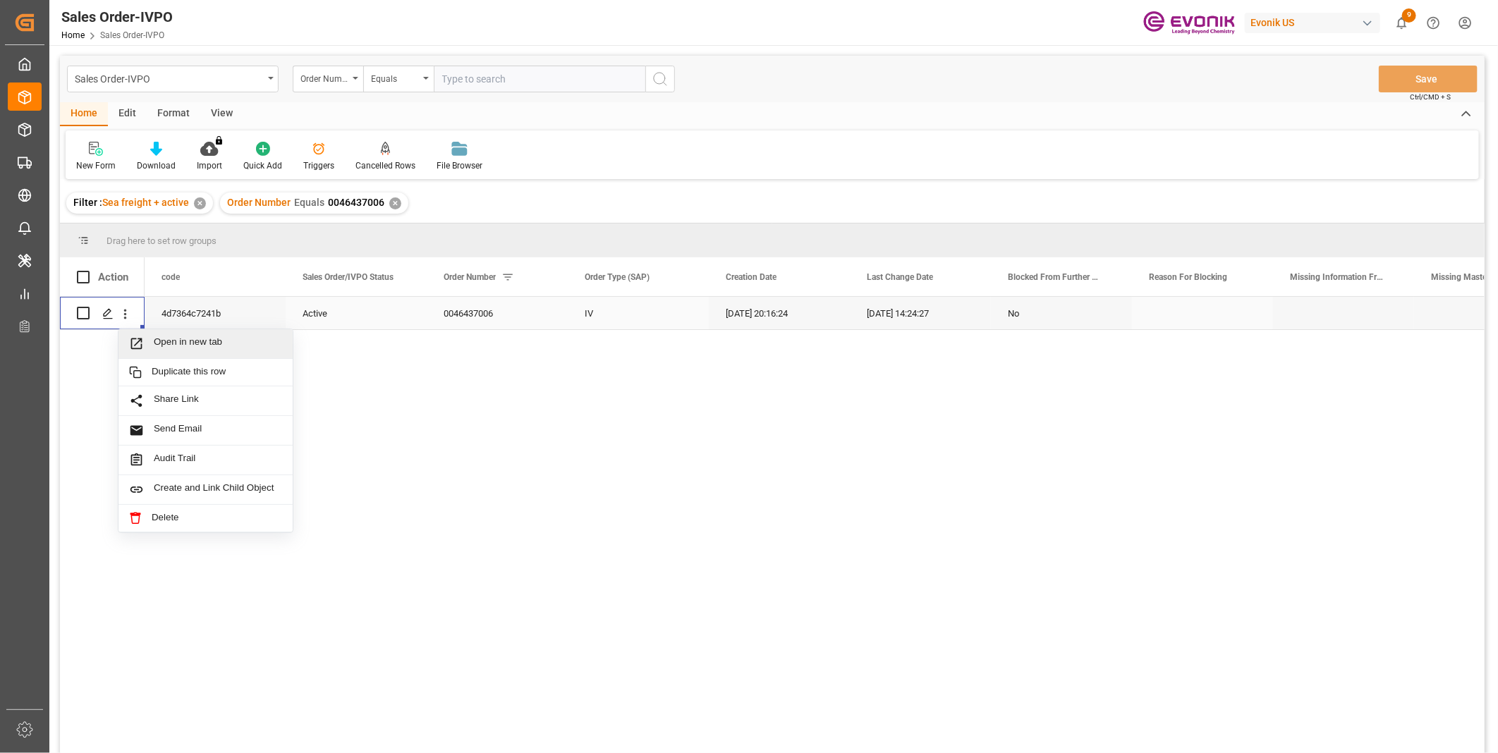
click at [192, 334] on div "Open in new tab" at bounding box center [205, 344] width 174 height 30
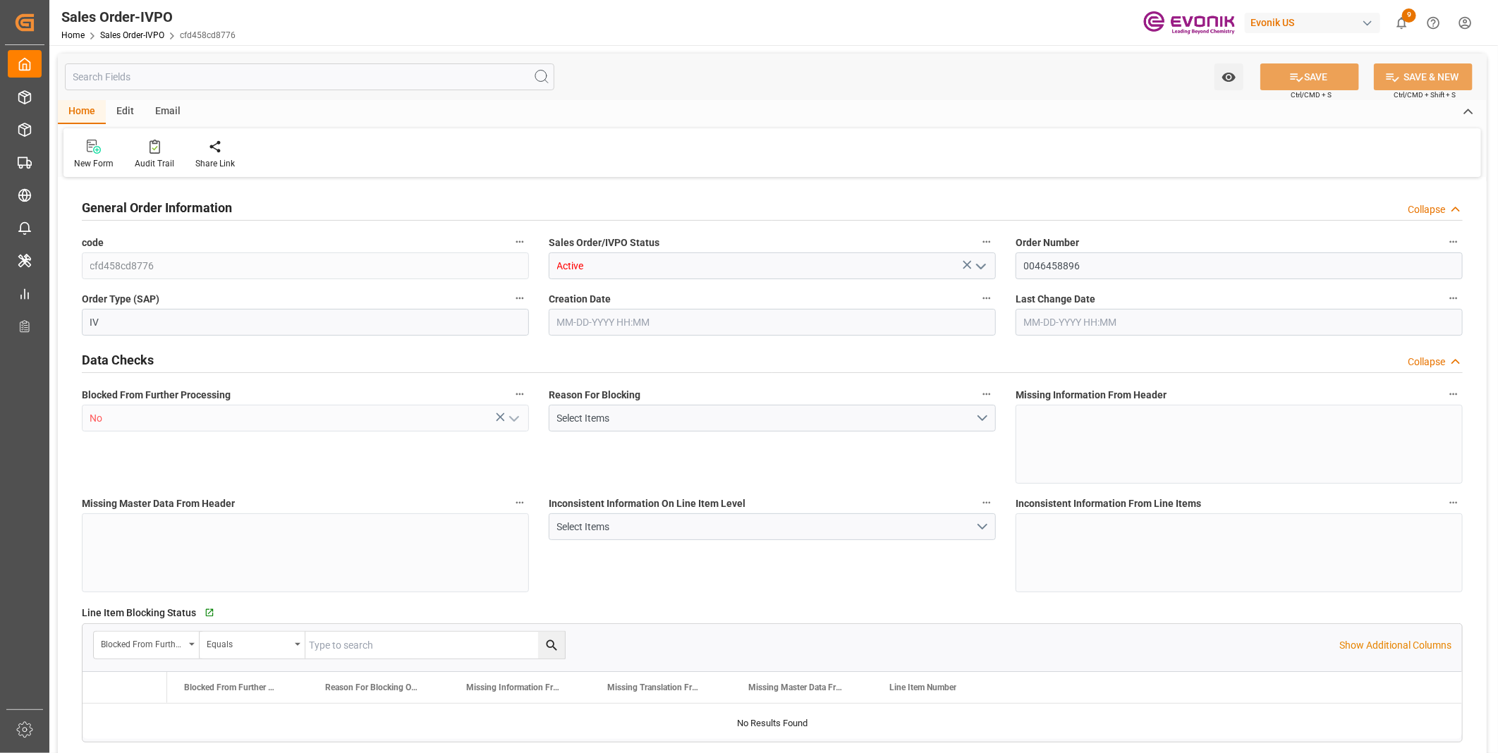
type input "COCTG"
type input "0"
type input "5"
type input "6"
type input "5"
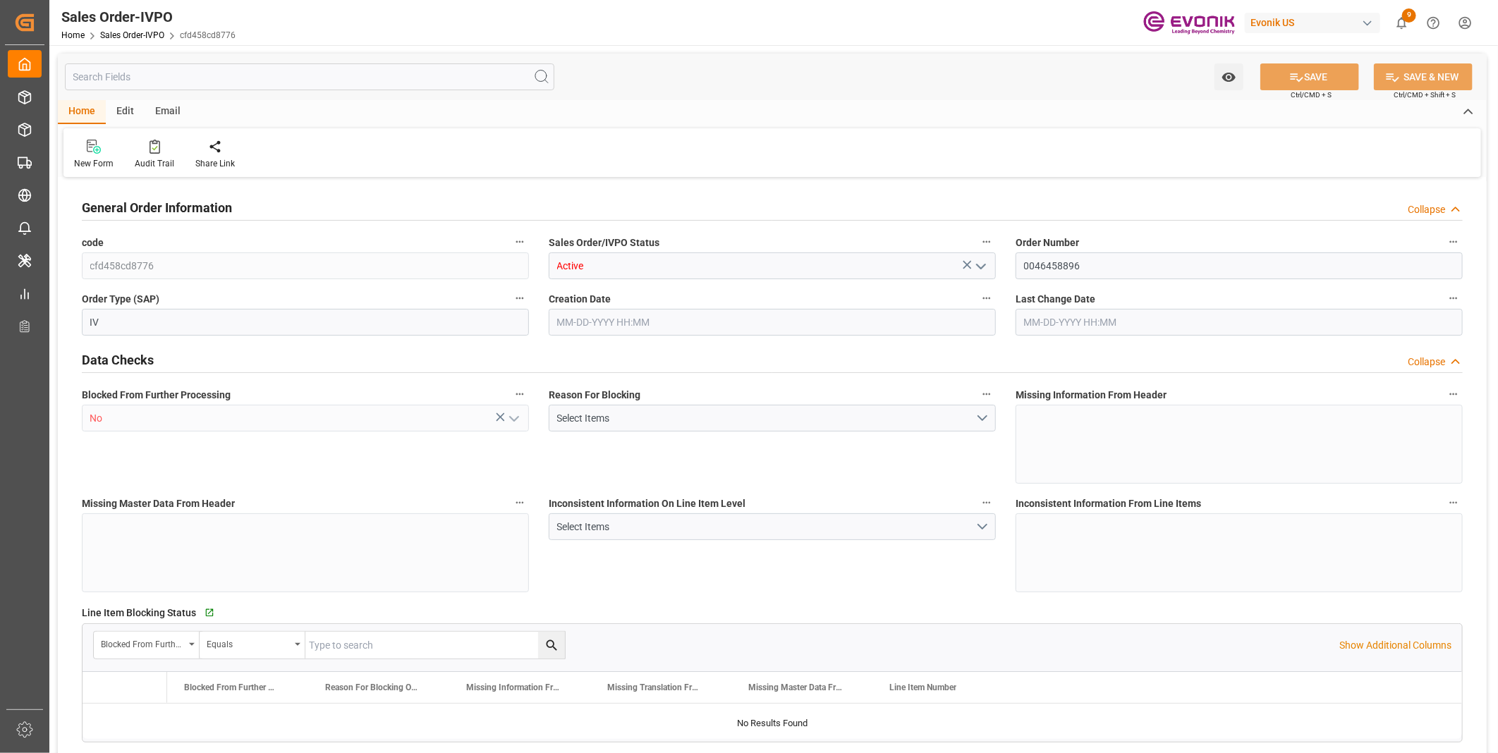
type input "102700"
type input "277.4"
type input "95000"
type input "300"
type input "[DATE] 13:00"
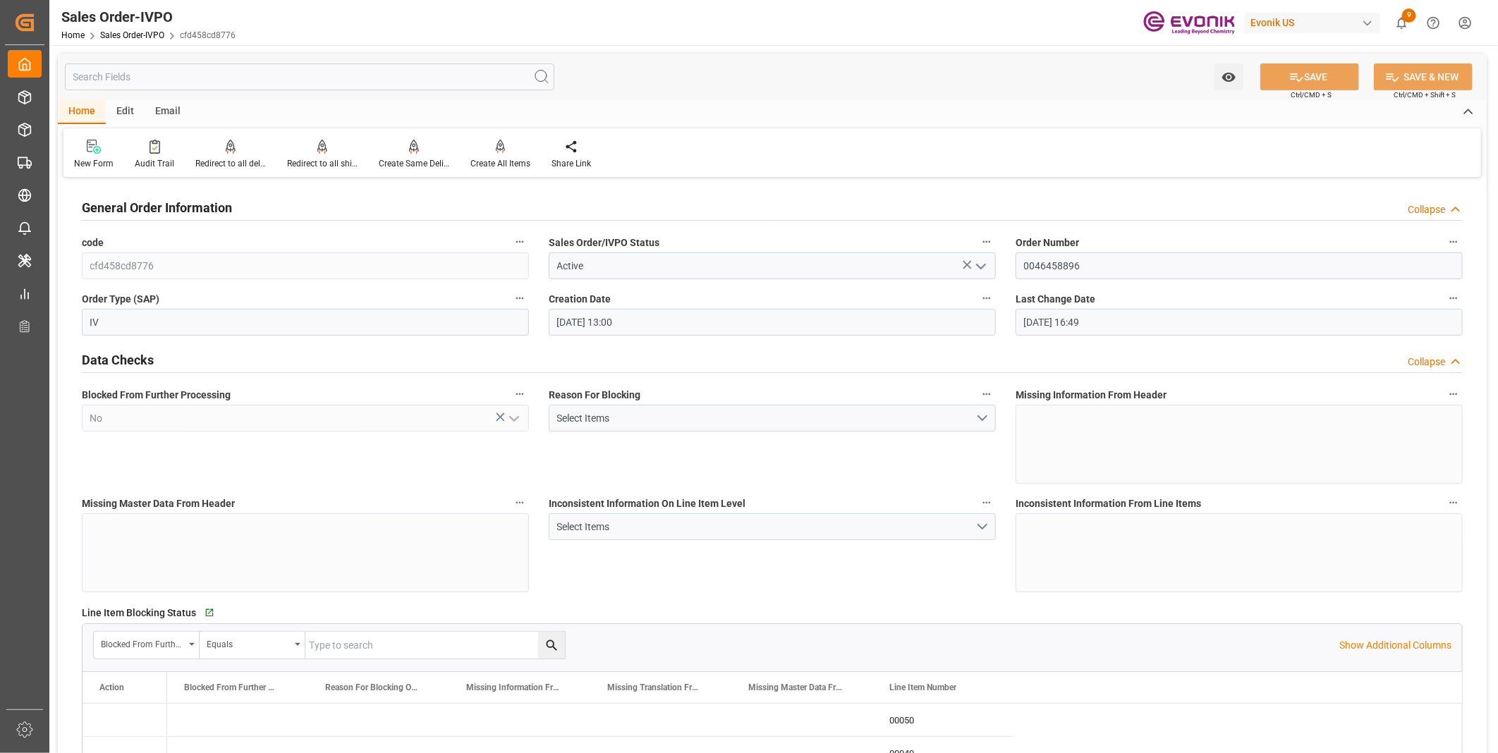
type input "[DATE] 16:49"
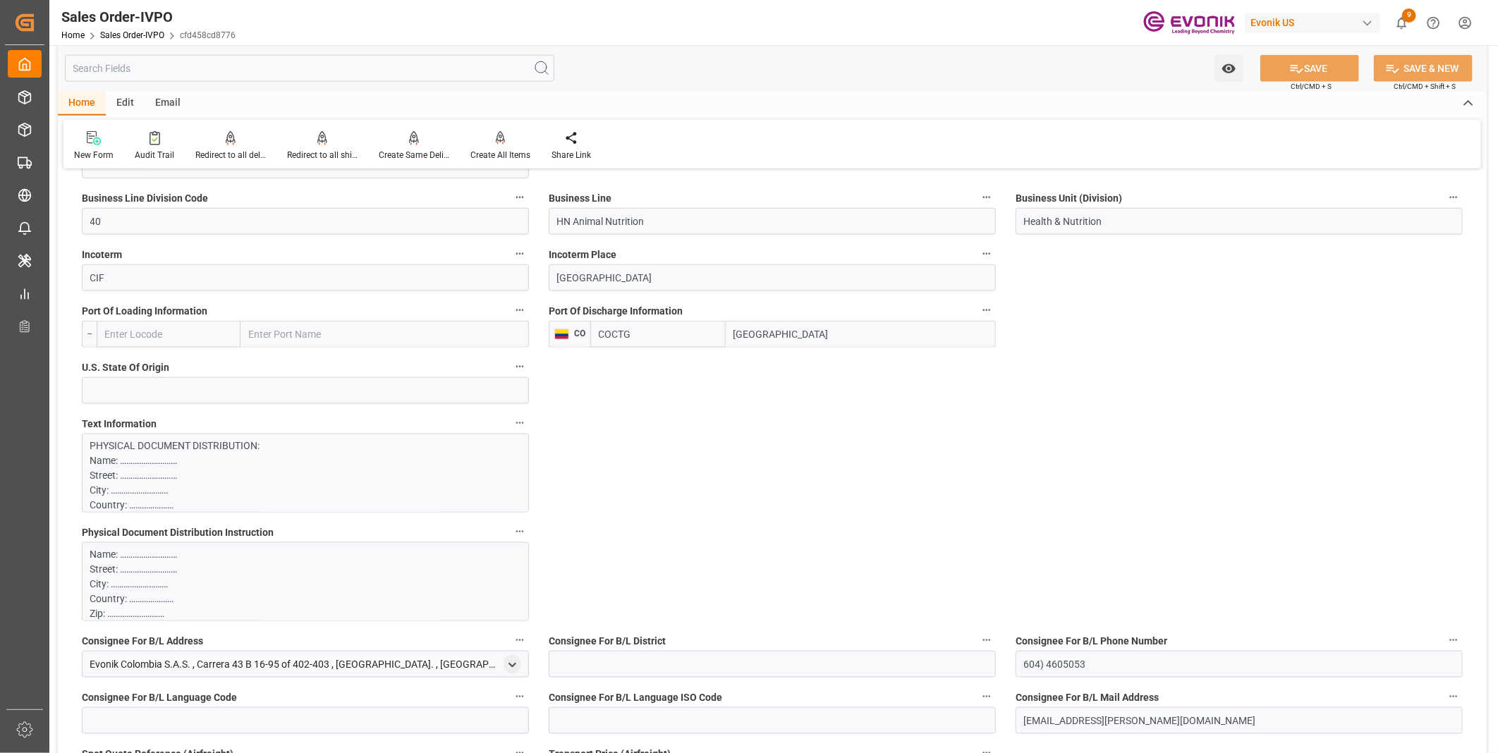
scroll to position [1097, 0]
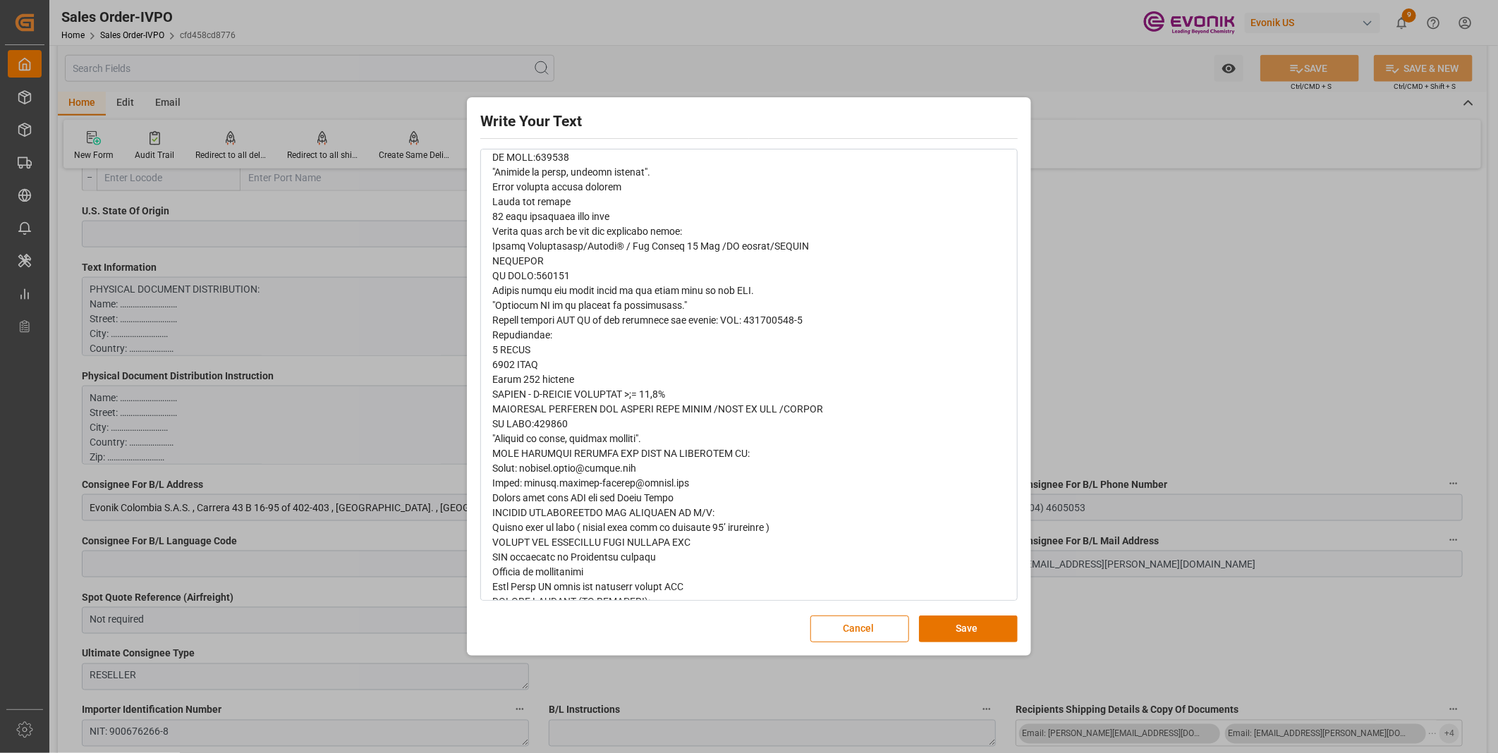
scroll to position [1019, 0]
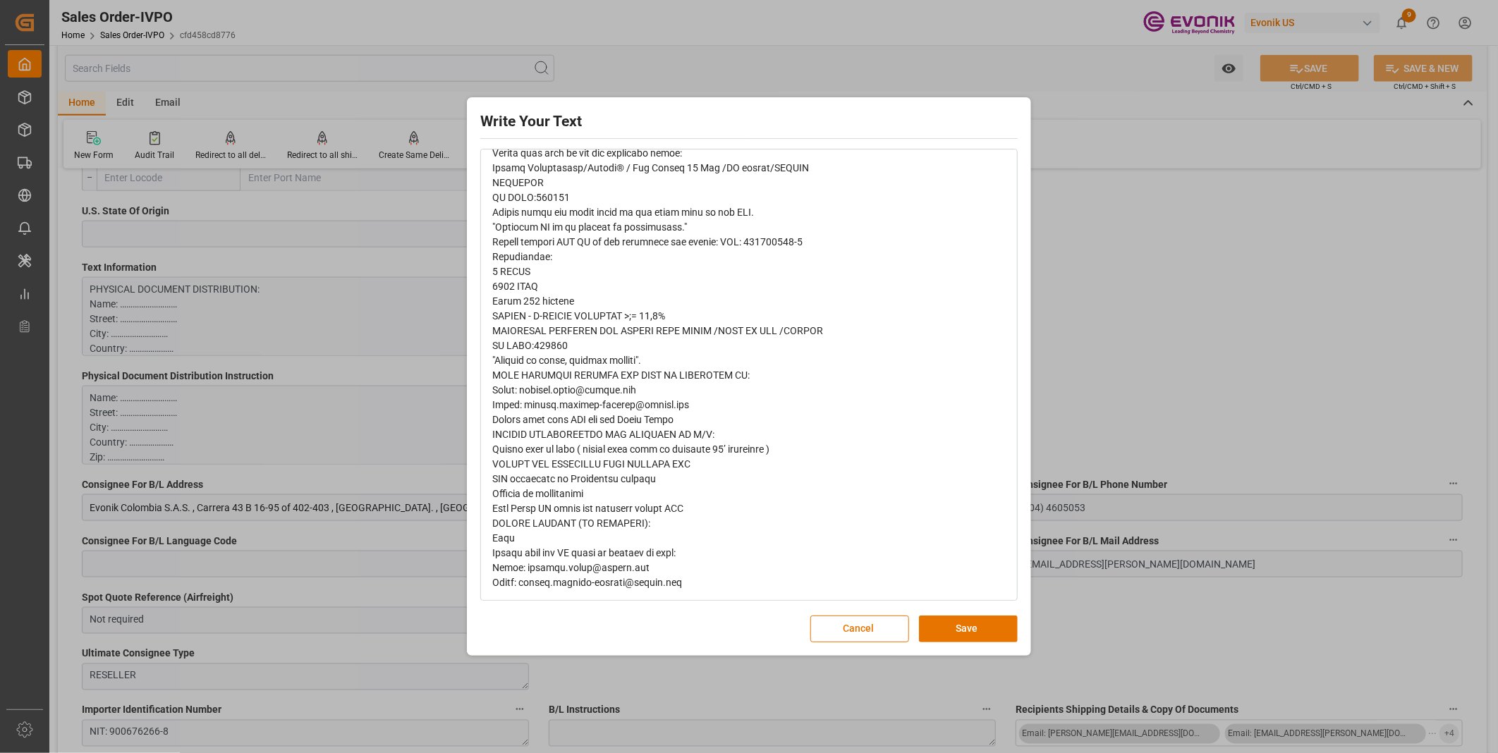
click at [1295, 286] on div "Write Your Text Normal 14 Font Cancel Save" at bounding box center [749, 376] width 1498 height 753
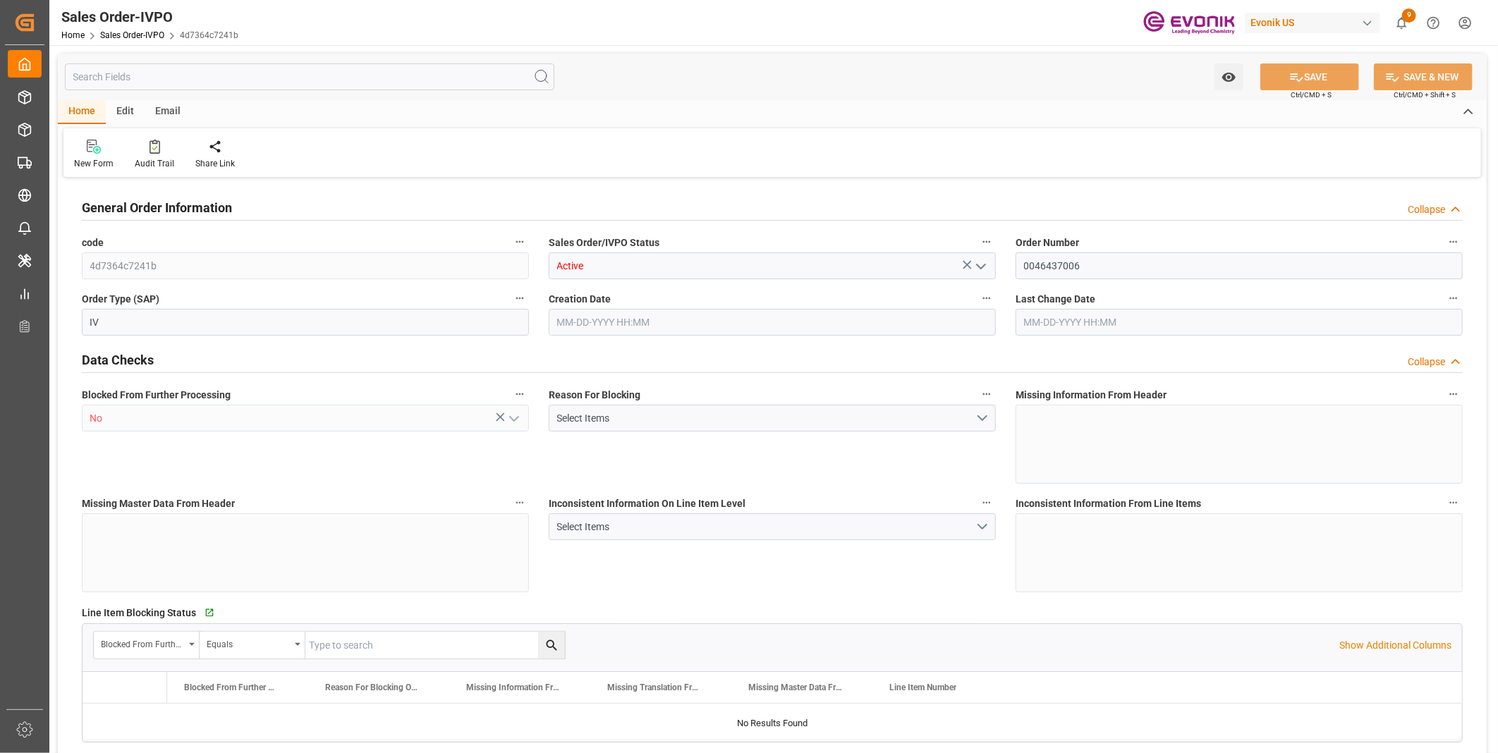
type input "BEANR"
type input "0"
type input "1"
type input "2"
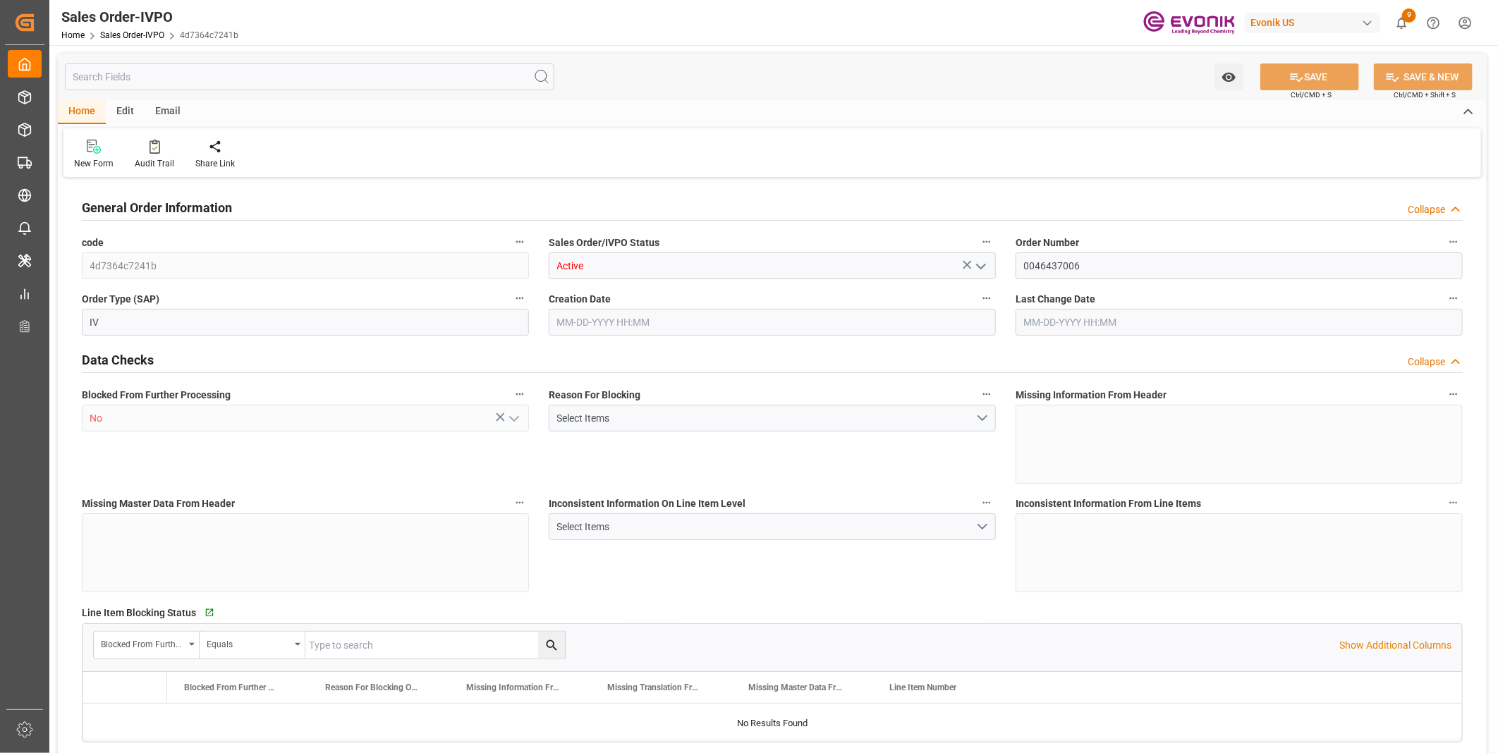
type input "17296.8"
type input "63.1422"
type input "19000"
type input "60"
type input "[DATE] 20:16"
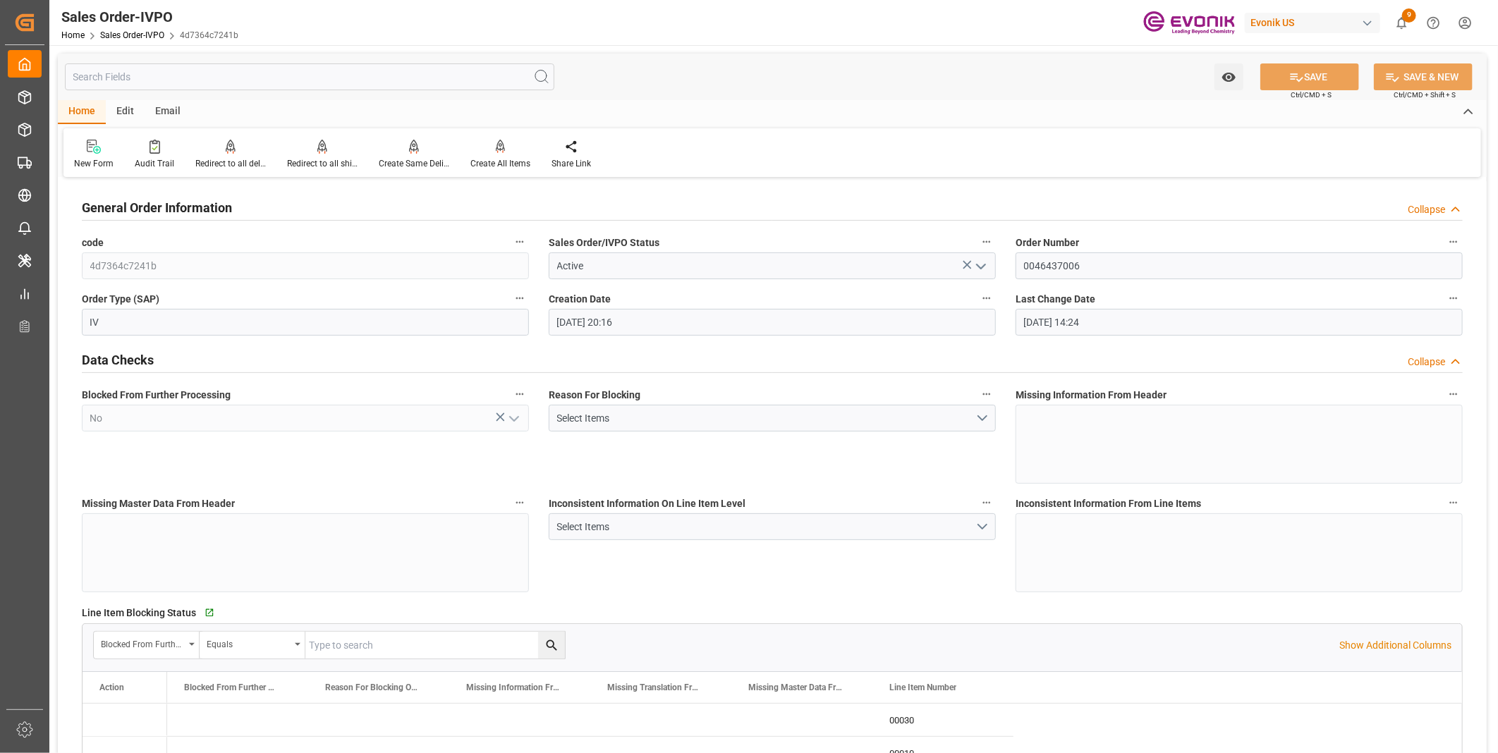
type input "[DATE] 14:24"
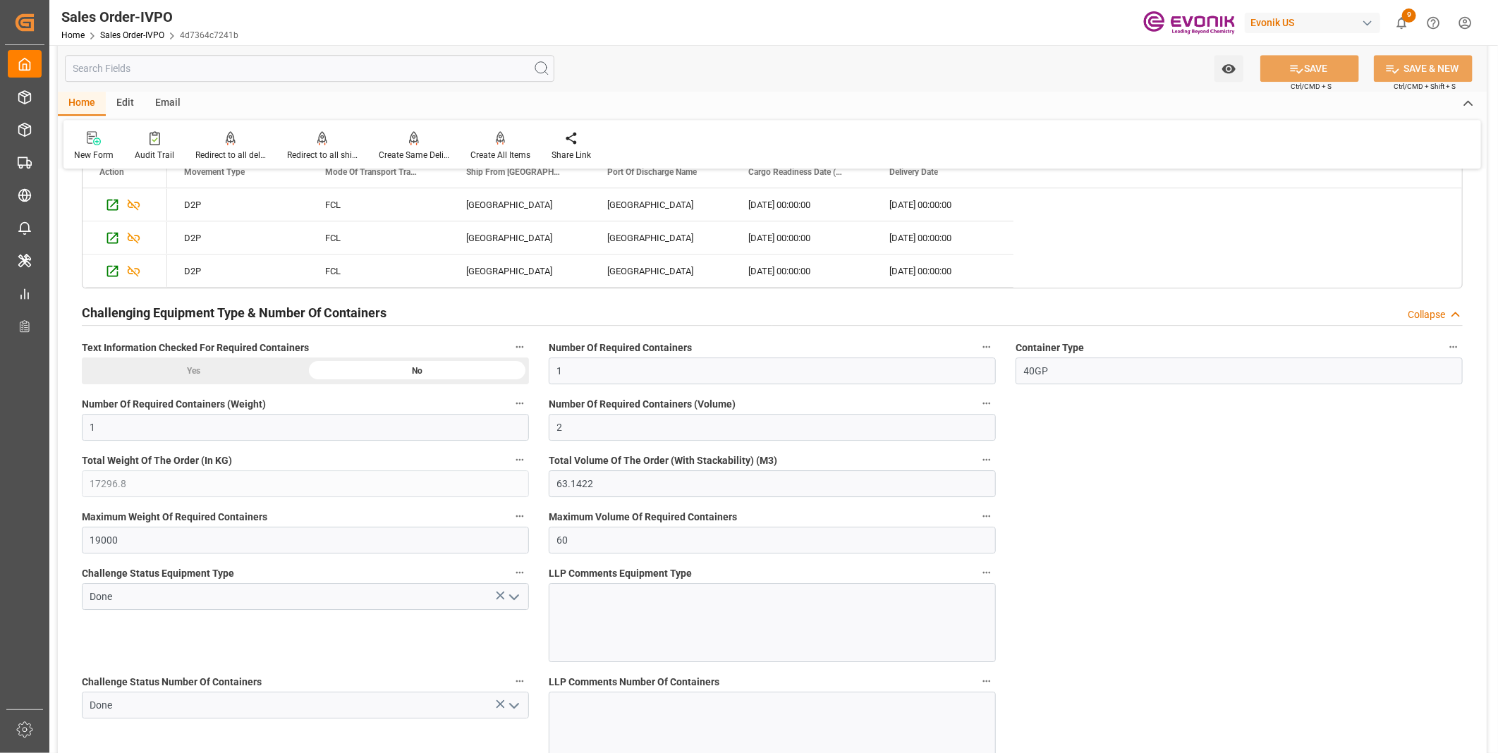
scroll to position [2742, 0]
